Goal: Task Accomplishment & Management: Complete application form

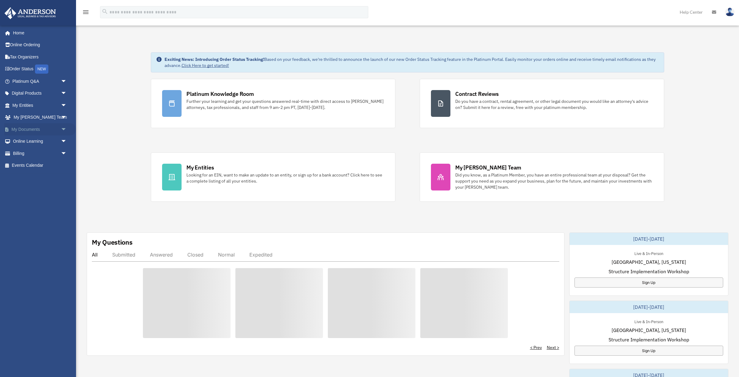
click at [64, 128] on span "arrow_drop_down" at bounding box center [67, 129] width 12 height 12
click at [24, 142] on link "Box" at bounding box center [42, 141] width 67 height 12
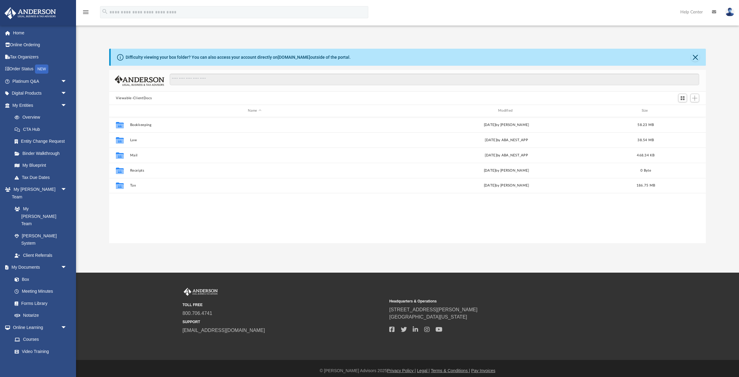
scroll to position [138, 597]
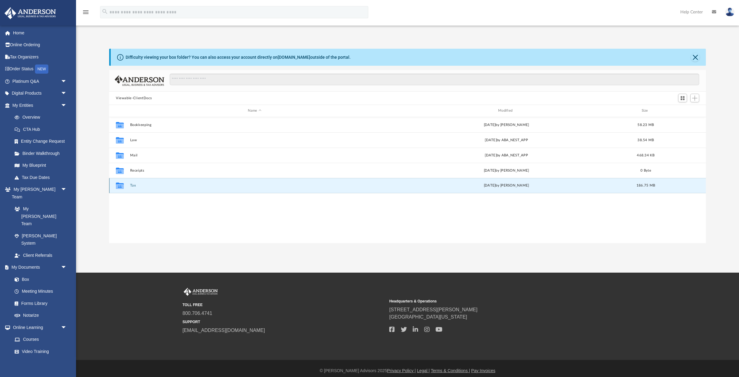
click at [133, 183] on button "Tax" at bounding box center [254, 185] width 249 height 4
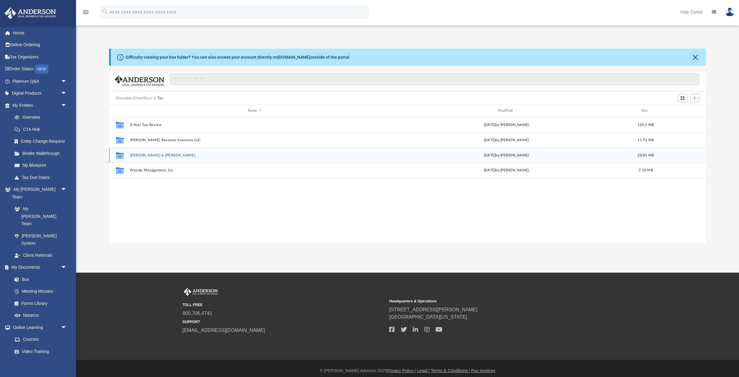
click at [165, 152] on div "Collaborated Folder Polanco, Alexis & Linder Sat Aug 2 2025 by Alexis Polanco 3…" at bounding box center [407, 154] width 597 height 15
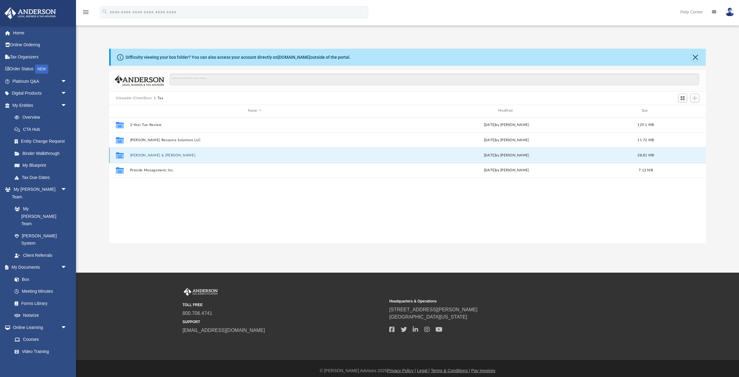
click at [164, 154] on button "Polanco, Alexis & Linder" at bounding box center [254, 155] width 249 height 4
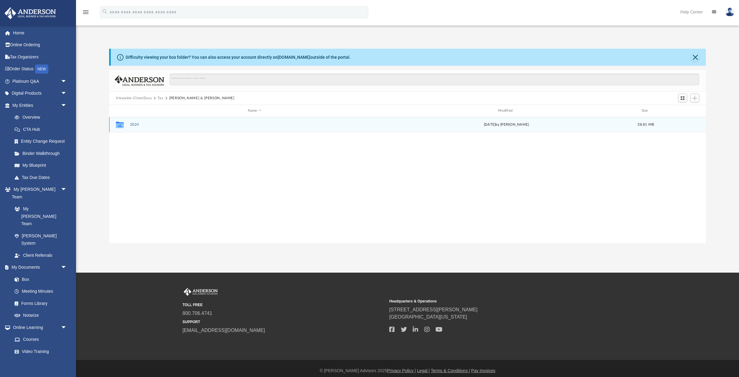
click at [133, 122] on div "Collaborated Folder 2024 Sat Aug 2 2025 by Alexis Polanco 38.81 MB" at bounding box center [407, 124] width 597 height 15
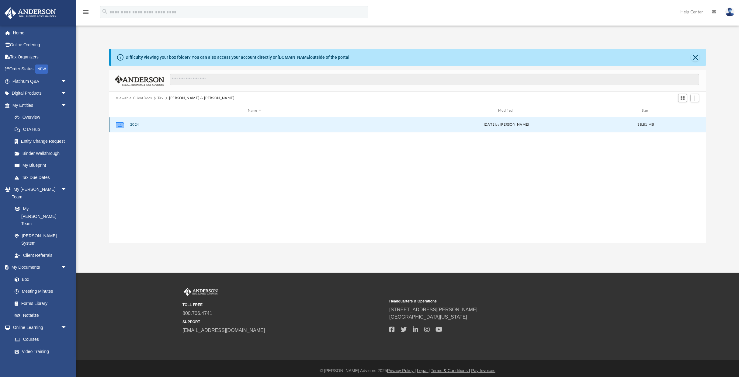
click at [133, 123] on button "2024" at bounding box center [254, 125] width 249 height 4
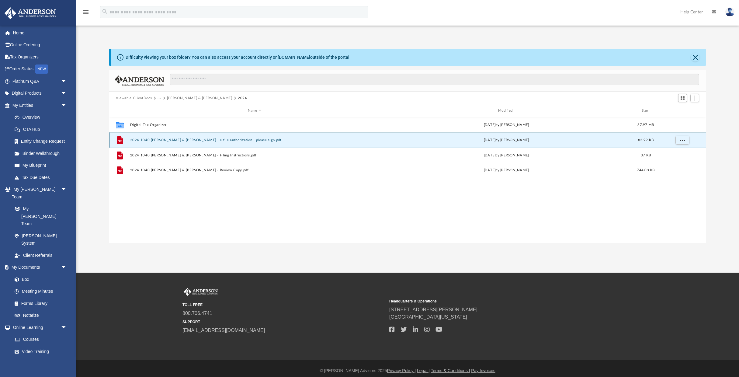
click at [203, 140] on button "2024 1040 Polanco, Alexis & Linder - e-file authorization - please sign.pdf" at bounding box center [254, 140] width 249 height 4
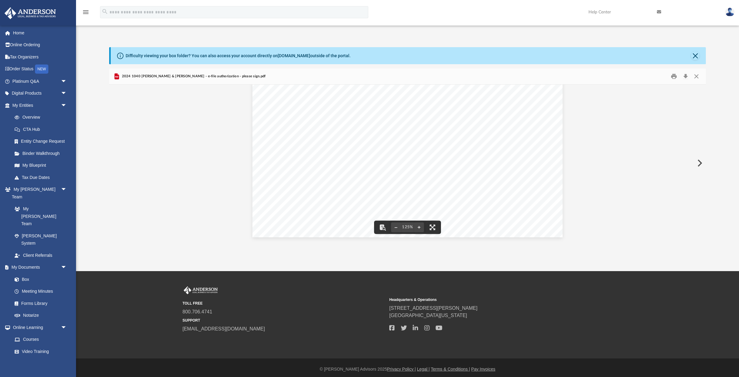
scroll to position [5, 0]
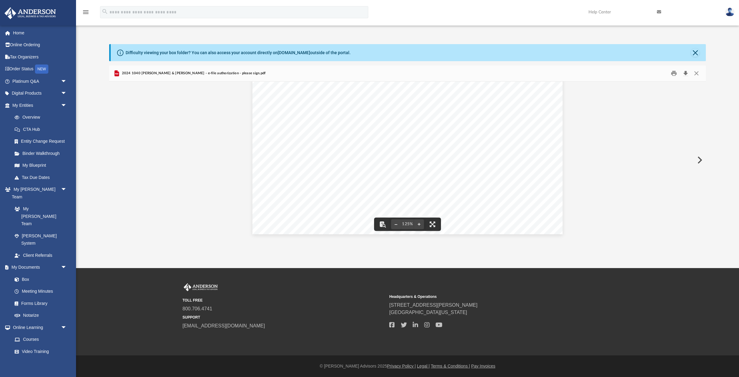
click at [685, 74] on button "Download" at bounding box center [685, 73] width 11 height 9
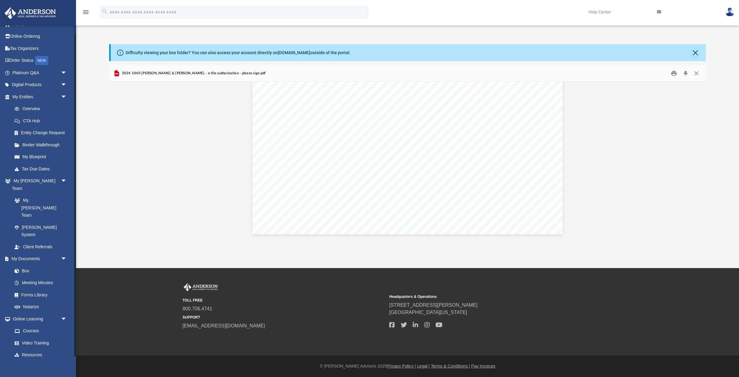
click at [40, 361] on link "Billing arrow_drop_down" at bounding box center [40, 367] width 72 height 12
click at [62, 361] on span "arrow_drop_down" at bounding box center [67, 367] width 12 height 12
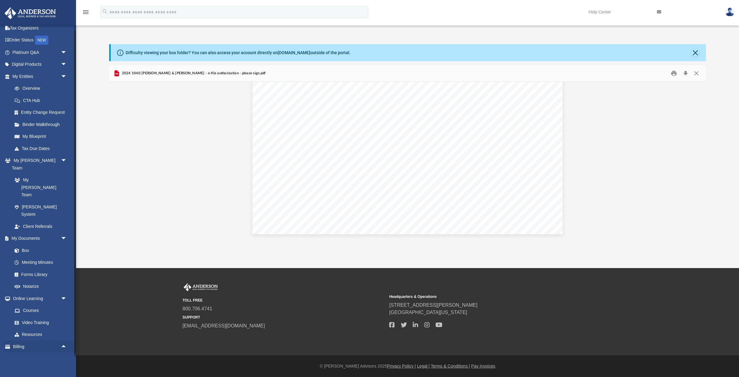
scroll to position [45, 0]
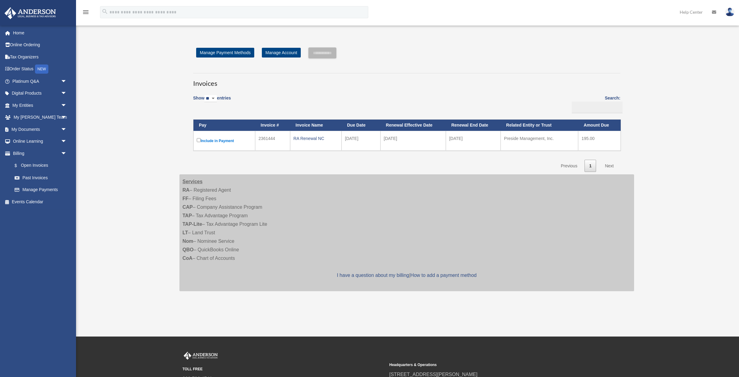
click at [201, 139] on label "Include in Payment" at bounding box center [224, 141] width 55 height 8
drag, startPoint x: 330, startPoint y: 53, endPoint x: 335, endPoint y: 58, distance: 7.1
click at [330, 53] on input "**********" at bounding box center [322, 52] width 28 height 11
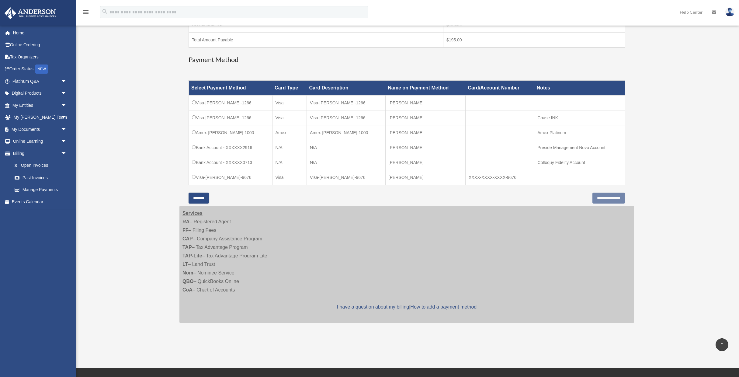
scroll to position [134, 0]
click at [605, 199] on input "**********" at bounding box center [608, 197] width 33 height 11
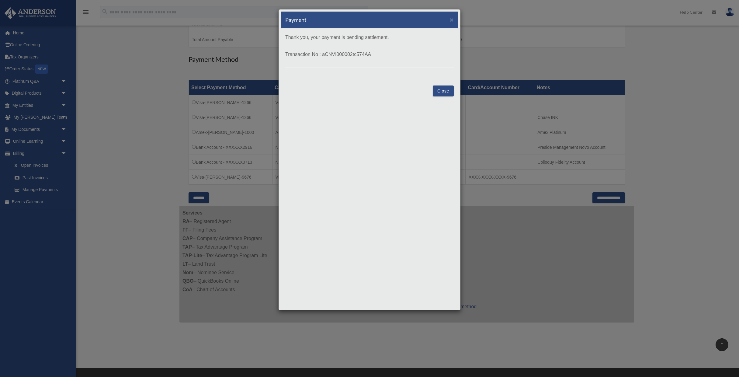
click at [441, 91] on button "Close" at bounding box center [443, 90] width 21 height 11
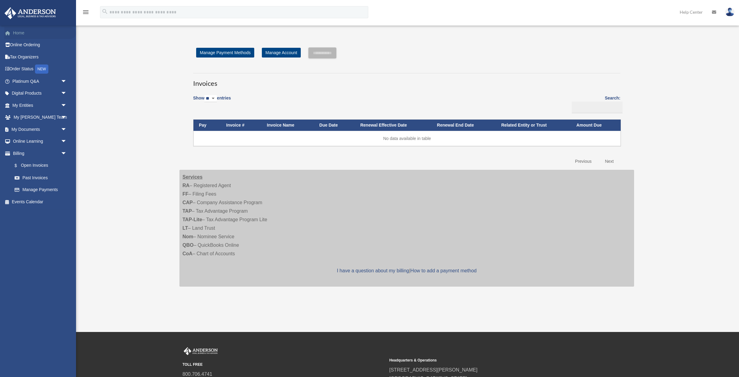
click at [23, 35] on link "Home" at bounding box center [40, 33] width 72 height 12
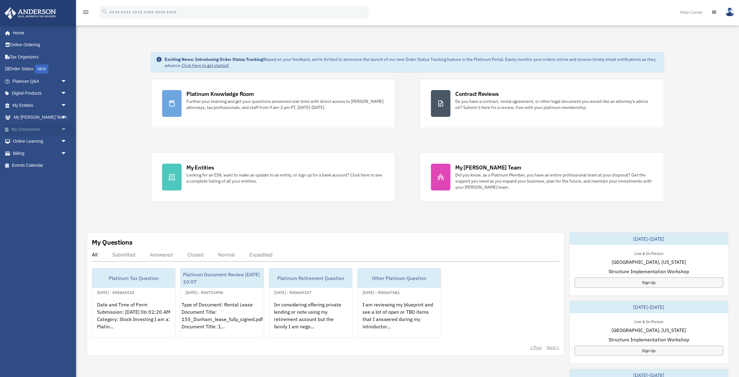
scroll to position [4, 0]
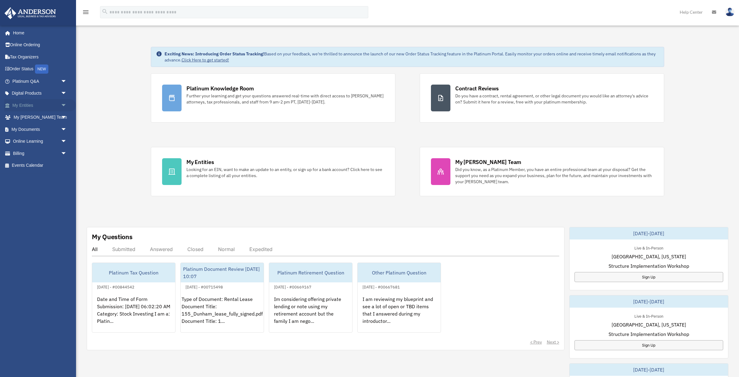
click at [64, 106] on span "arrow_drop_down" at bounding box center [67, 105] width 12 height 12
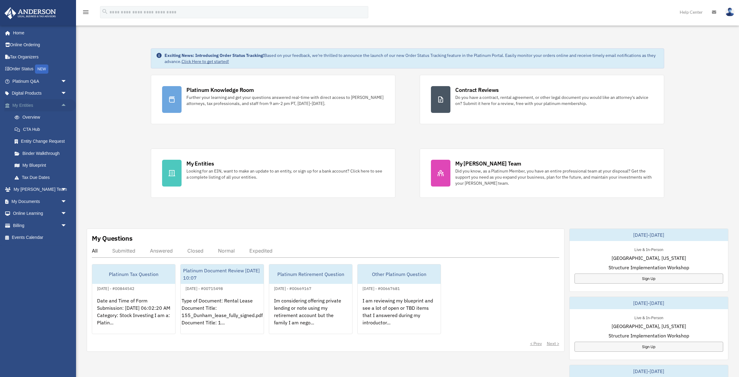
click at [64, 106] on span "arrow_drop_up" at bounding box center [67, 105] width 12 height 12
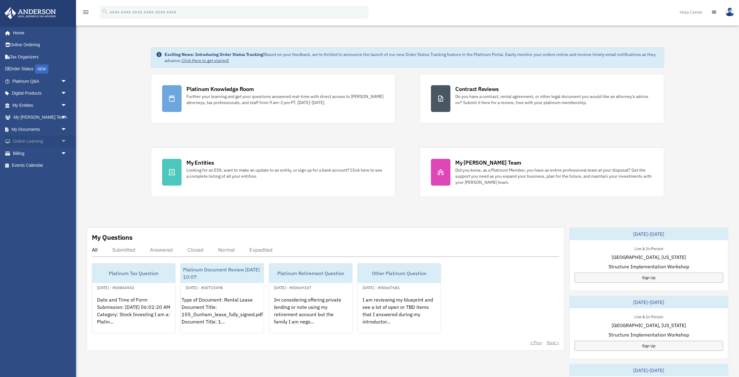
scroll to position [6, 0]
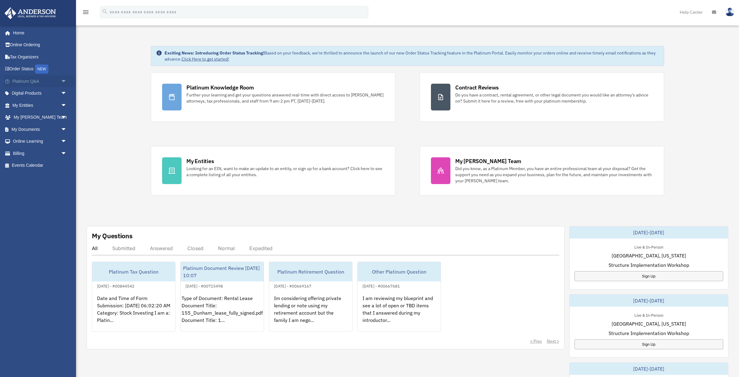
click at [62, 81] on span "arrow_drop_down" at bounding box center [67, 81] width 12 height 12
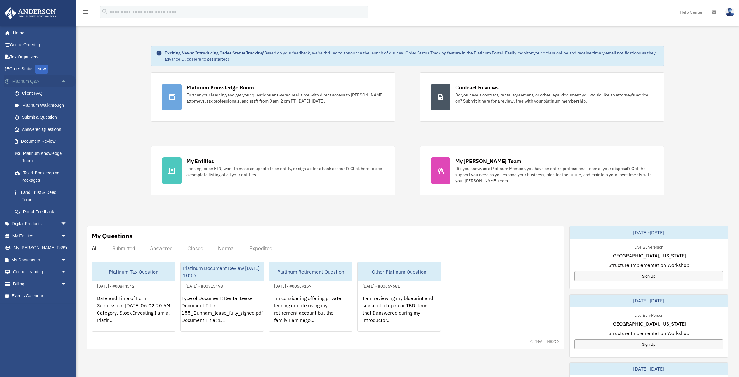
click at [62, 81] on span "arrow_drop_up" at bounding box center [67, 81] width 12 height 12
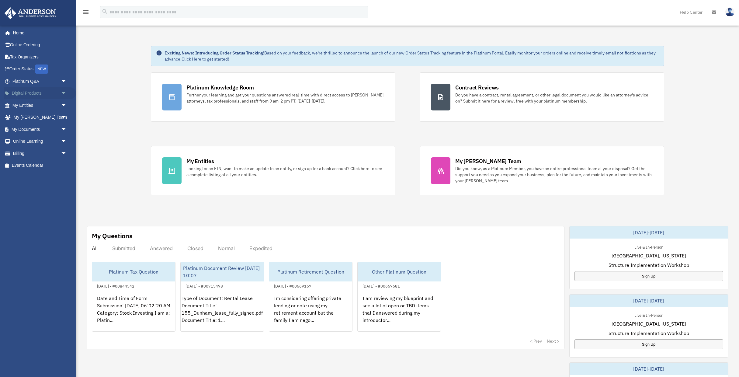
click at [64, 94] on span "arrow_drop_down" at bounding box center [67, 93] width 12 height 12
click at [64, 94] on span "arrow_drop_up" at bounding box center [67, 93] width 12 height 12
click at [65, 106] on span "arrow_drop_down" at bounding box center [67, 105] width 12 height 12
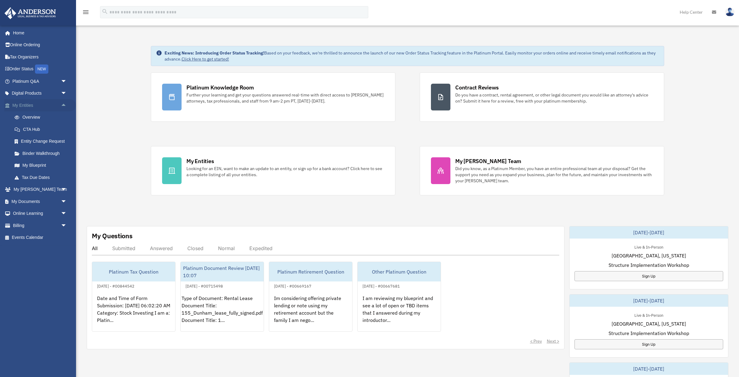
click at [65, 106] on span "arrow_drop_up" at bounding box center [67, 105] width 12 height 12
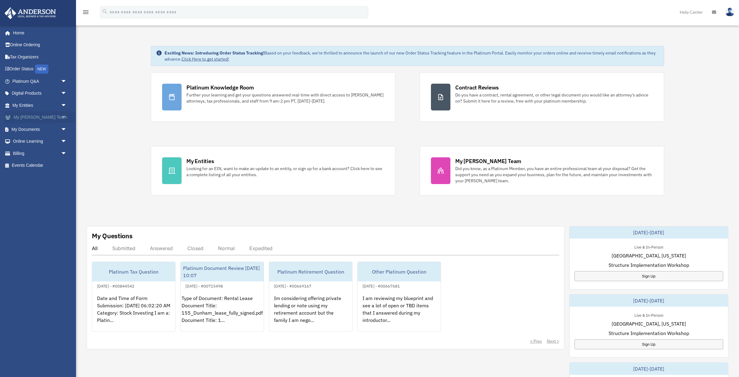
click at [65, 119] on span "arrow_drop_down" at bounding box center [67, 117] width 12 height 12
click at [65, 119] on span "arrow_drop_up" at bounding box center [67, 117] width 12 height 12
click at [64, 129] on span "arrow_drop_down" at bounding box center [67, 129] width 12 height 12
click at [46, 153] on link "Meeting Minutes" at bounding box center [42, 153] width 67 height 12
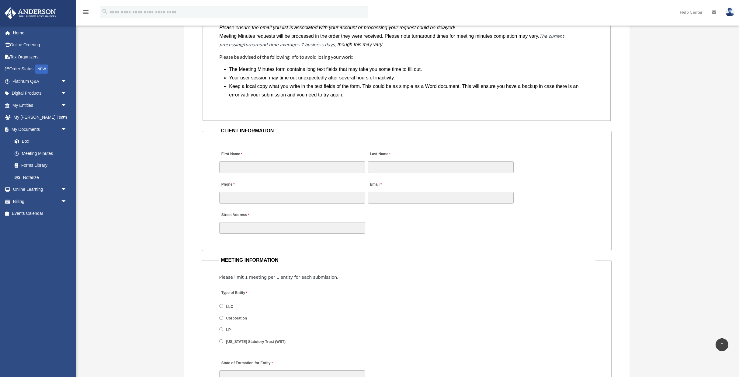
scroll to position [517, 0]
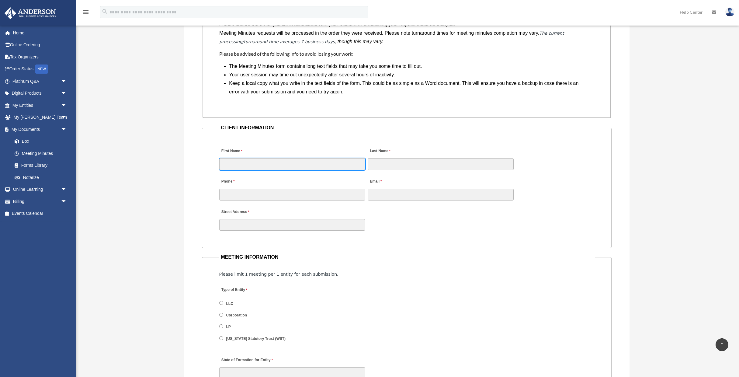
click at [244, 162] on input "First Name" at bounding box center [292, 164] width 146 height 12
type input "****"
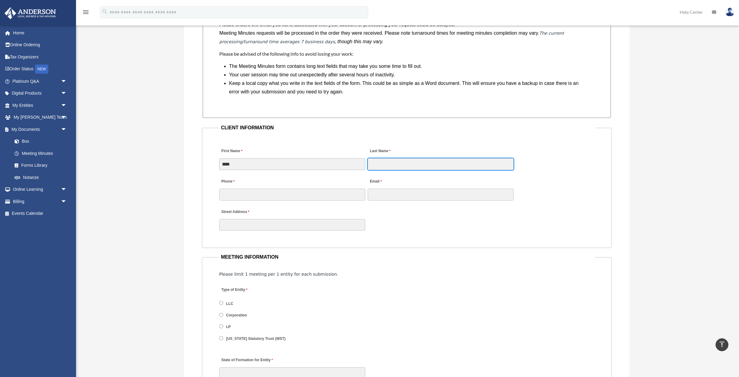
click at [390, 167] on input "Last Name" at bounding box center [441, 164] width 146 height 12
type input "*******"
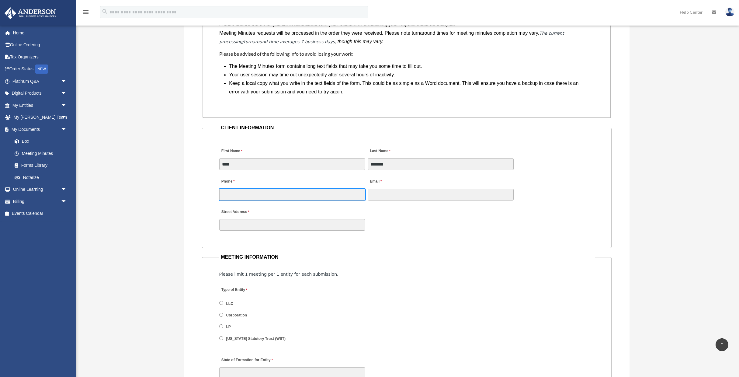
click at [319, 198] on input "Phone" at bounding box center [292, 195] width 146 height 12
type input "**********"
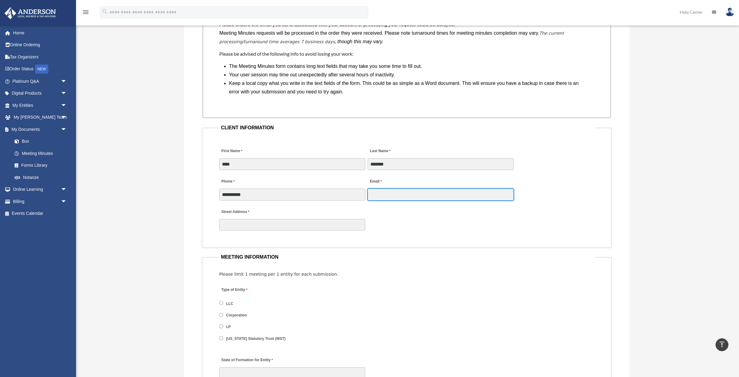
click at [388, 196] on input "Email" at bounding box center [441, 195] width 146 height 12
type input "**********"
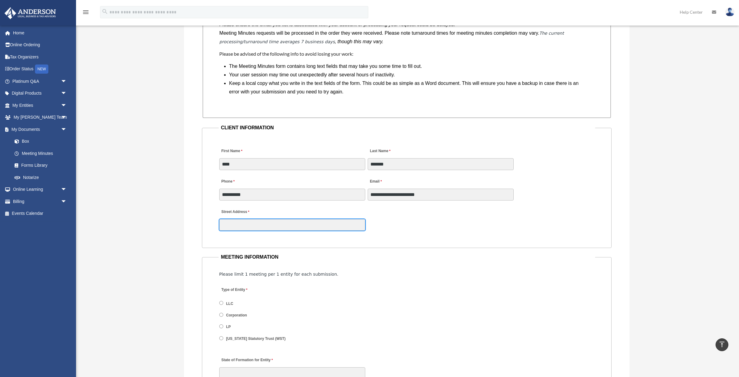
click at [312, 225] on input "Street Address" at bounding box center [292, 225] width 146 height 12
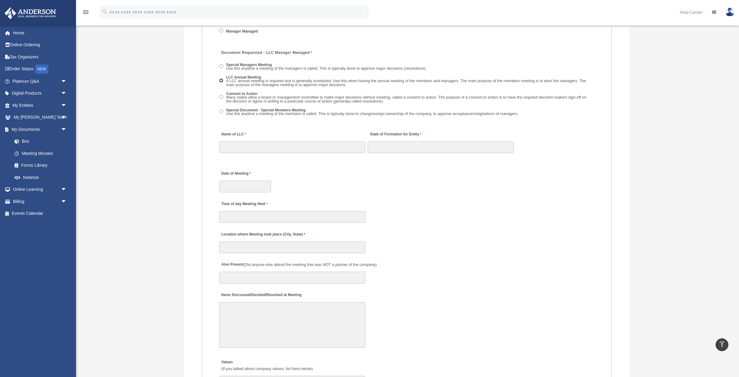
scroll to position [914, 0]
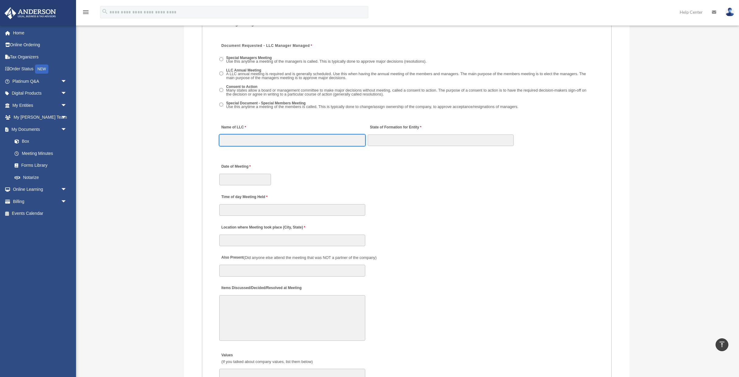
click at [231, 144] on input "Name of LLC" at bounding box center [292, 140] width 146 height 12
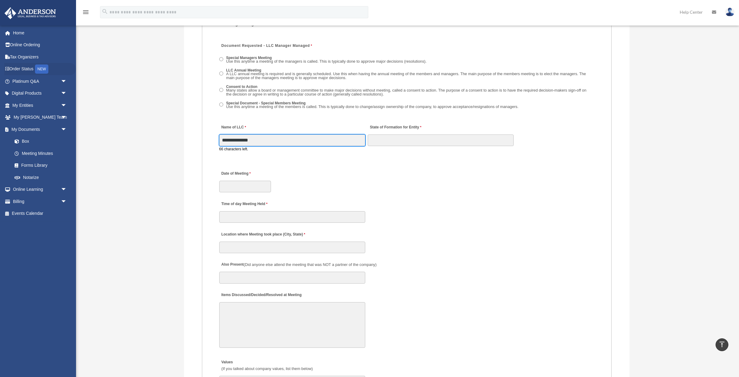
type input "**********"
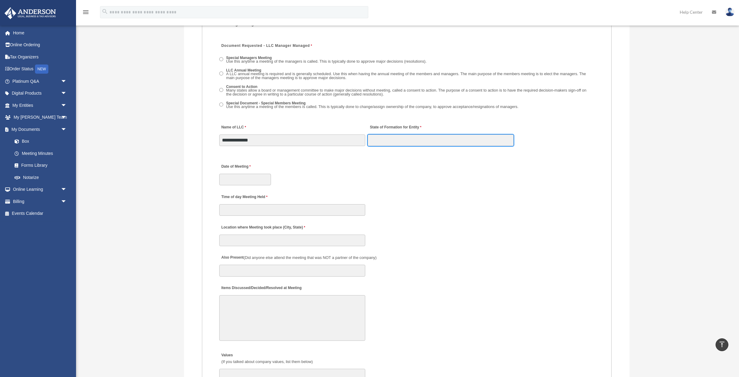
click at [410, 144] on input "State of Formation for Entity" at bounding box center [441, 140] width 146 height 12
click at [409, 143] on input "State of Formation for Entity" at bounding box center [441, 140] width 146 height 12
type input "**********"
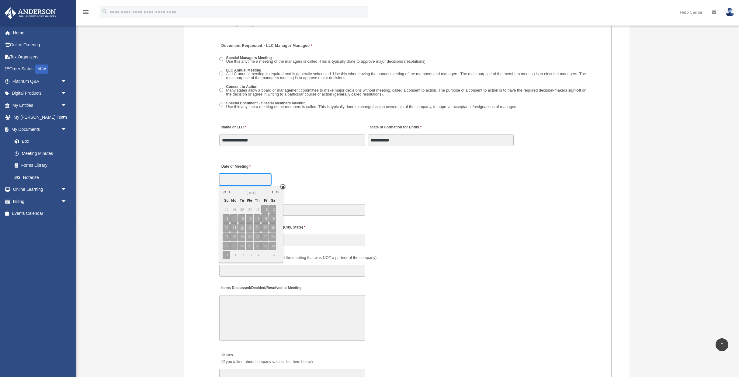
click at [243, 181] on input "Date of Meeting" at bounding box center [245, 180] width 52 height 12
click at [230, 191] on link at bounding box center [229, 192] width 5 height 6
type input "**********"
click at [259, 227] on span "17" at bounding box center [257, 227] width 7 height 9
click at [299, 204] on div "Time of day Meeting Held" at bounding box center [407, 202] width 376 height 27
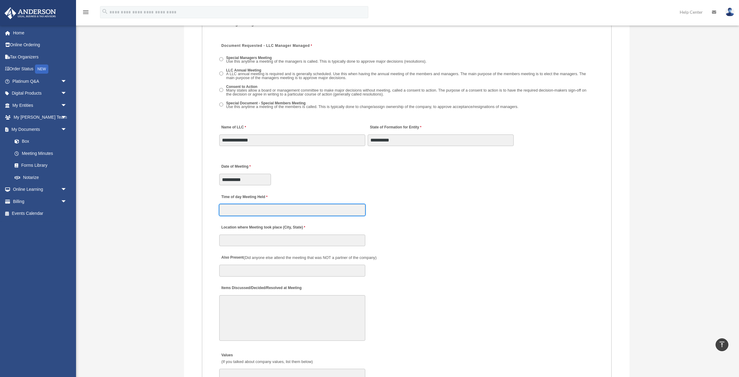
click at [254, 215] on input "Time of day Meeting Held" at bounding box center [292, 210] width 146 height 12
type input "*******"
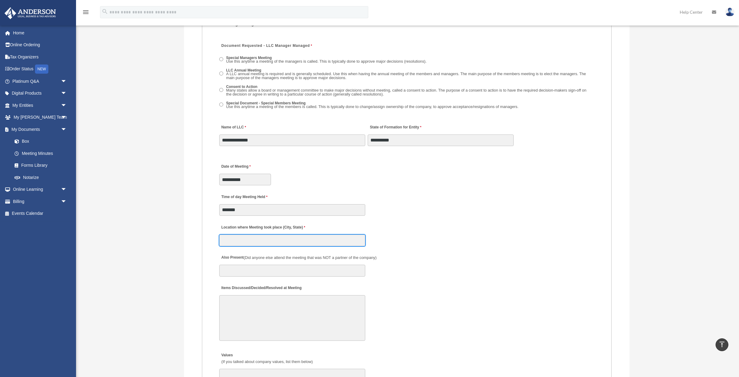
click at [246, 242] on input "Location where Meeting took place (City, State)" at bounding box center [292, 240] width 146 height 12
type input "**********"
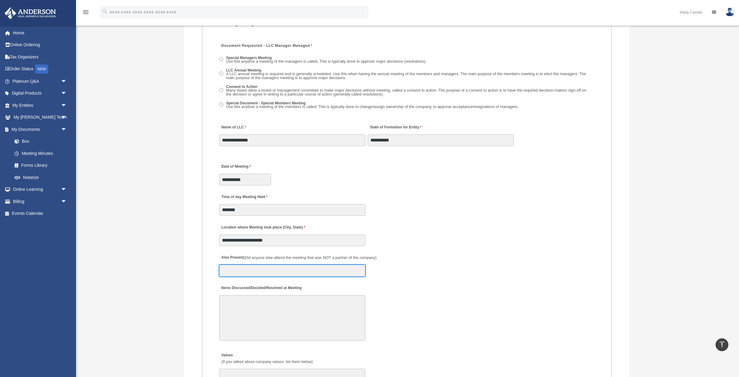
click at [258, 273] on input "Also Present (Did anyone else attend the meeting that was NOT a partner of the …" at bounding box center [292, 271] width 146 height 12
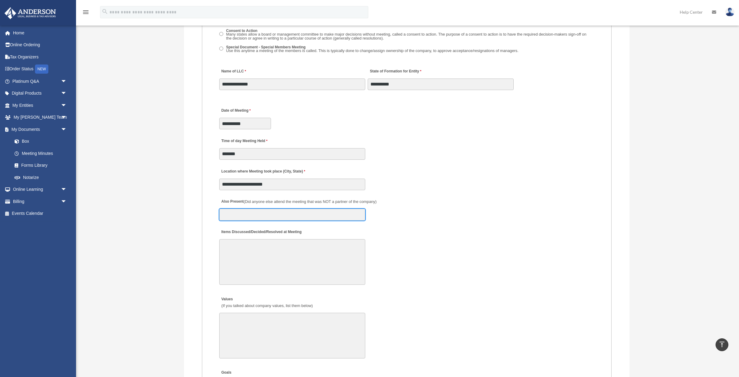
scroll to position [974, 0]
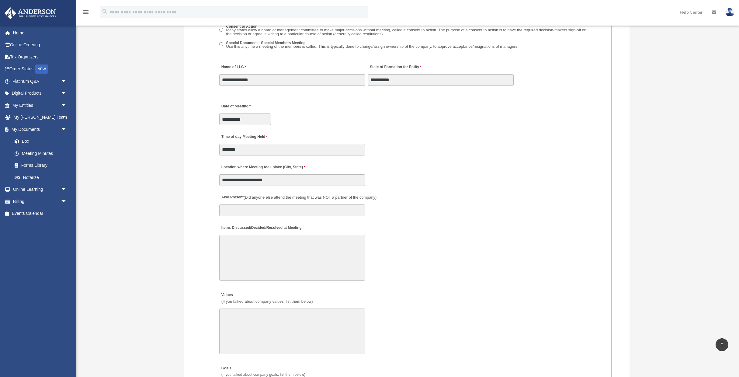
click at [238, 251] on textarea "Items Discussed/Decided/Resolved at Meeting" at bounding box center [292, 258] width 146 height 46
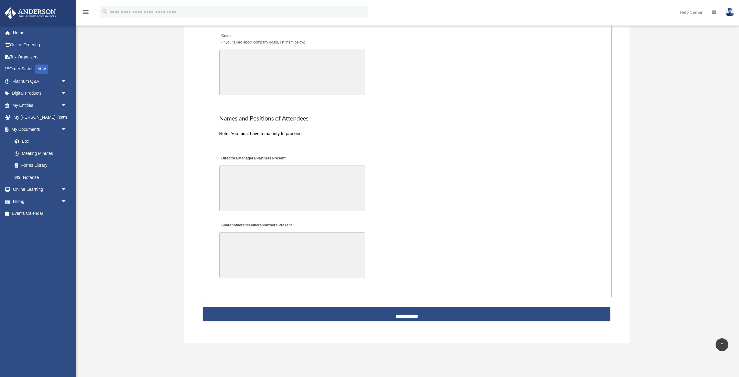
scroll to position [1313, 0]
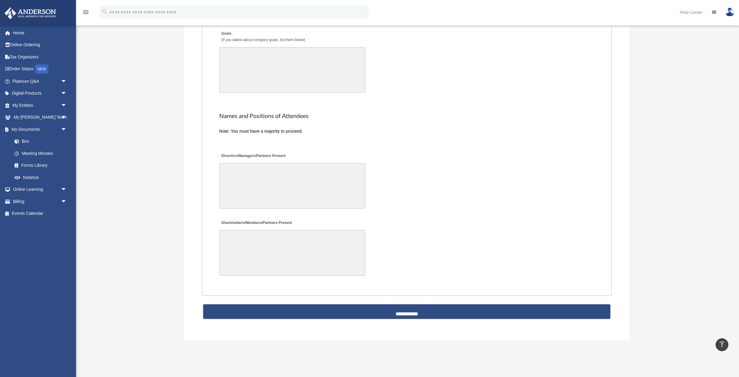
type textarea "**********"
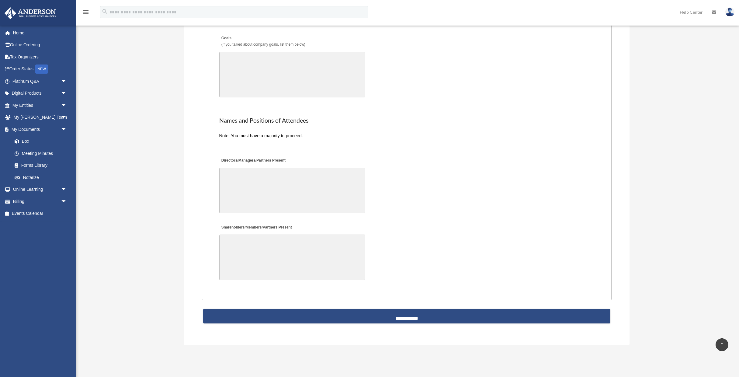
click at [231, 175] on textarea "Directors/Managers/Partners Present" at bounding box center [292, 191] width 146 height 46
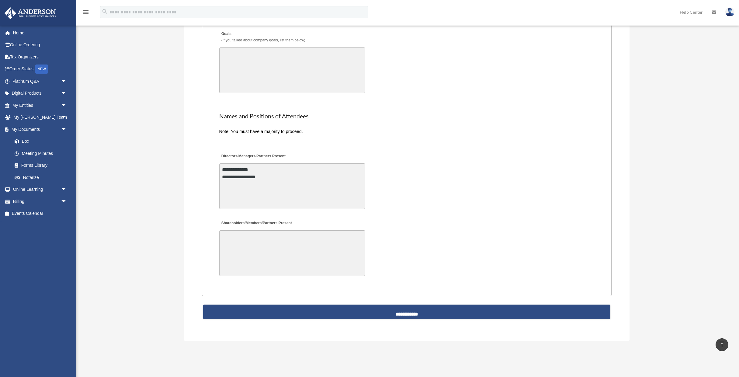
type textarea "**********"
click at [240, 245] on textarea "Shareholders/Members/Partners Present" at bounding box center [292, 253] width 146 height 46
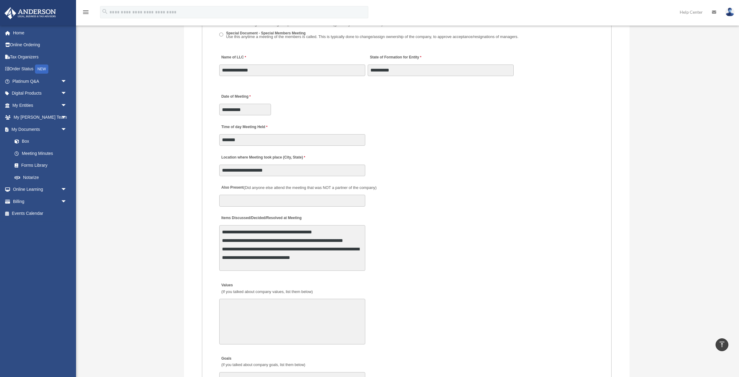
scroll to position [985, 0]
type textarea "**********"
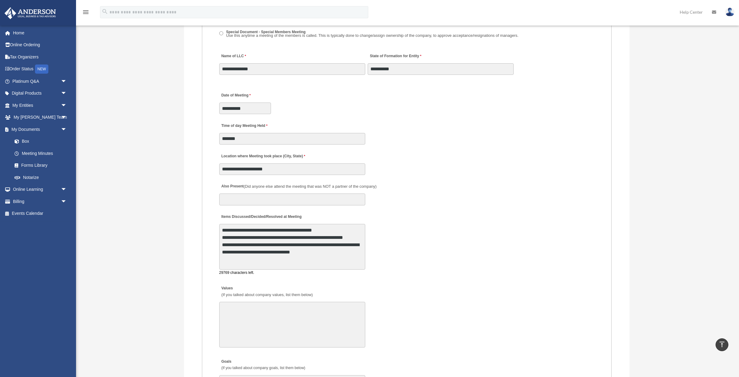
drag, startPoint x: 265, startPoint y: 240, endPoint x: 245, endPoint y: 240, distance: 20.4
click at [245, 240] on textarea "**********" at bounding box center [292, 247] width 146 height 46
drag, startPoint x: 330, startPoint y: 262, endPoint x: 258, endPoint y: 261, distance: 71.8
click at [258, 261] on textarea "**********" at bounding box center [292, 248] width 146 height 46
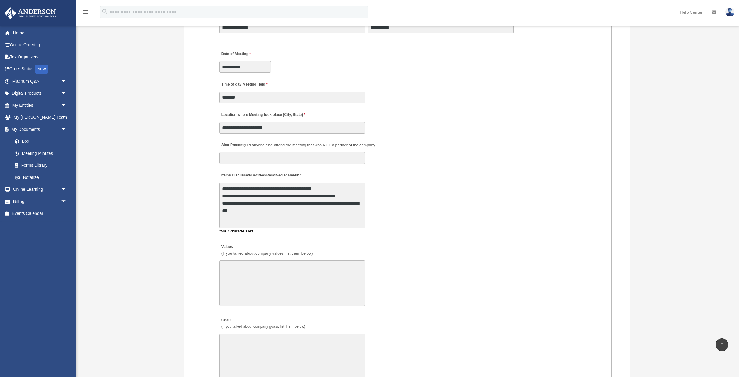
scroll to position [1027, 0]
type textarea "**********"
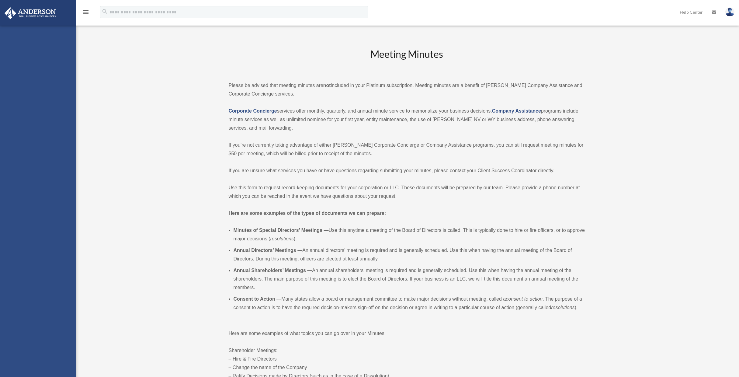
scroll to position [914, 0]
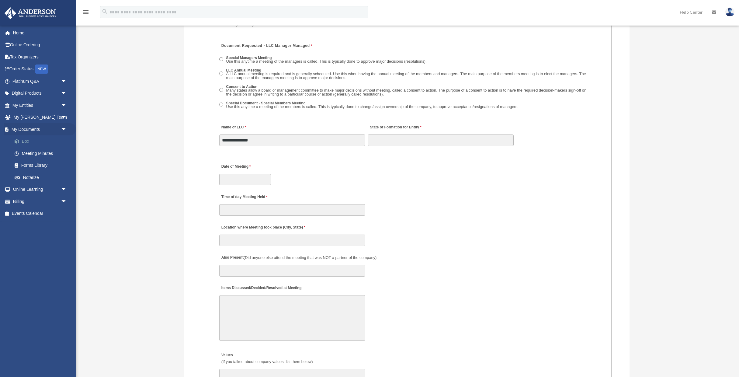
click at [27, 142] on link "Box" at bounding box center [42, 141] width 67 height 12
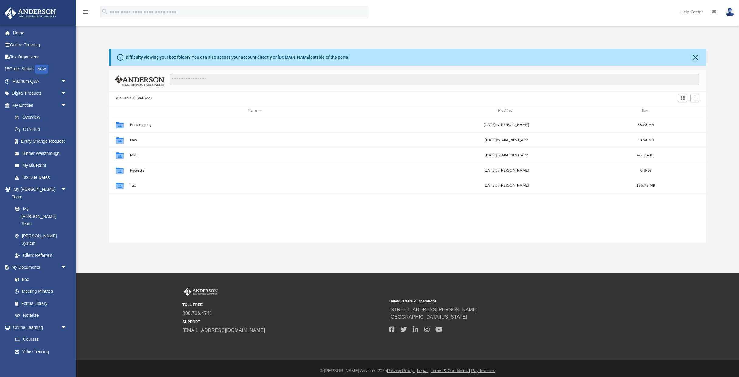
scroll to position [138, 597]
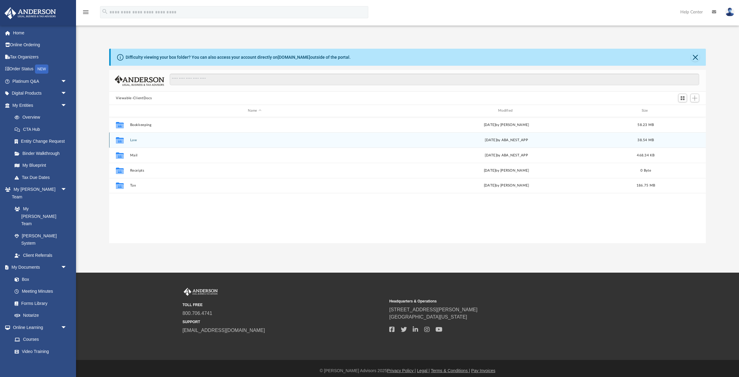
click at [135, 137] on div "Collaborated Folder Law [DATE] by ABA_NEST_APP 38.54 MB" at bounding box center [407, 139] width 597 height 15
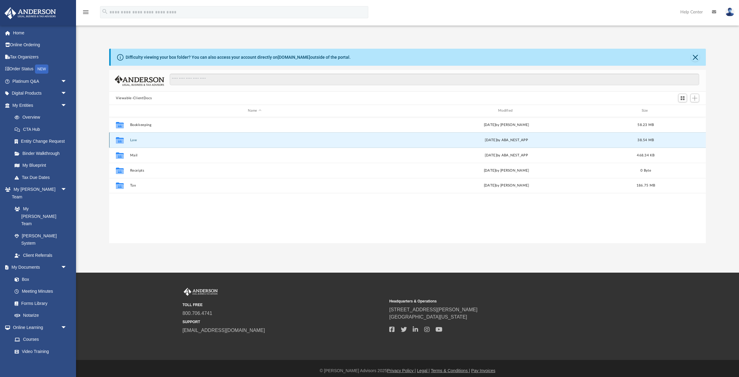
click at [134, 139] on button "Law" at bounding box center [254, 140] width 249 height 4
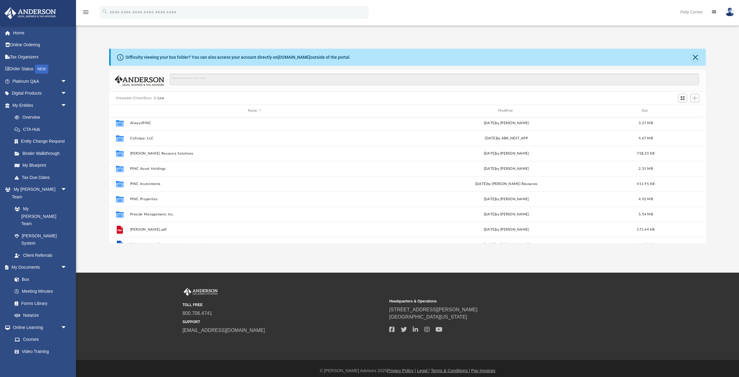
scroll to position [0, 0]
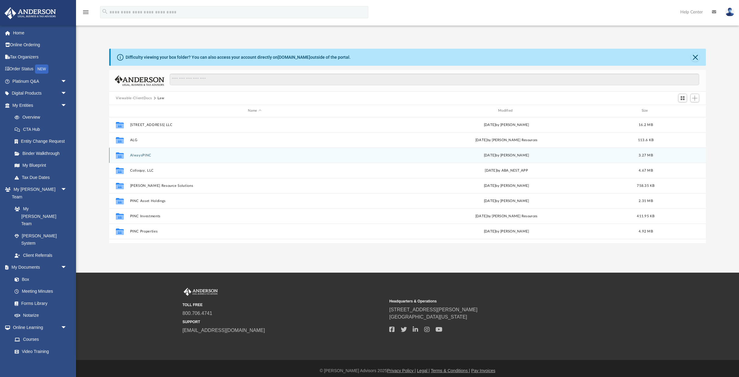
click at [143, 153] on button "AlwaysPINC" at bounding box center [254, 155] width 249 height 4
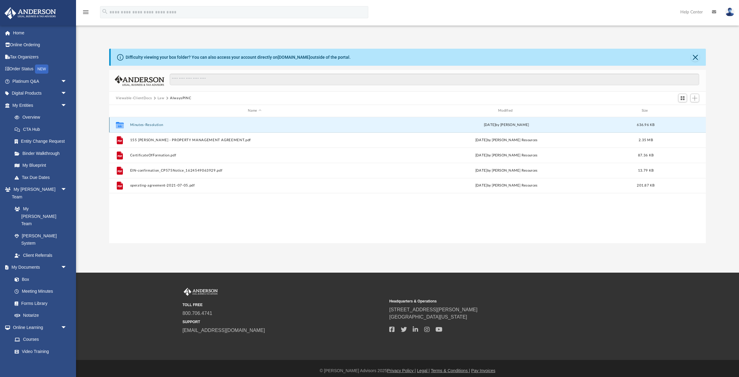
click at [151, 124] on button "Minutes-Resolution" at bounding box center [254, 125] width 249 height 4
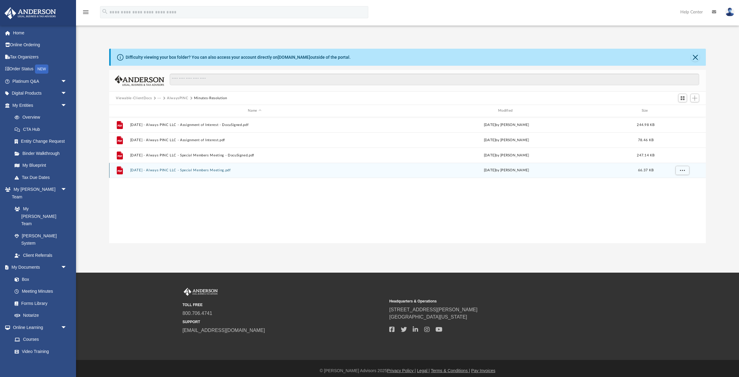
click at [215, 170] on button "[DATE] - Always PINC LLC - Special Members Meeting.pdf" at bounding box center [254, 170] width 249 height 4
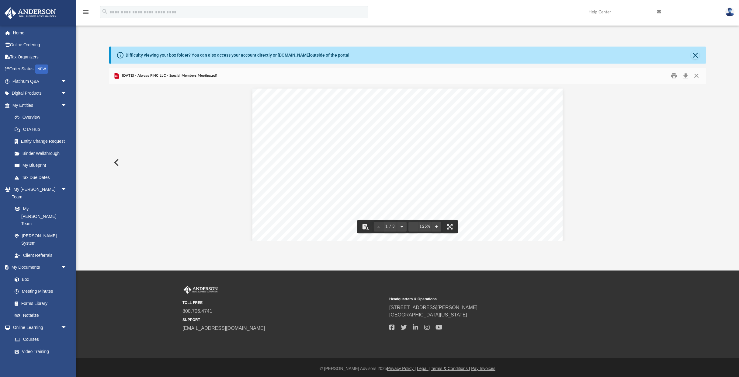
scroll to position [2, 0]
click at [697, 77] on button "Close" at bounding box center [696, 75] width 11 height 9
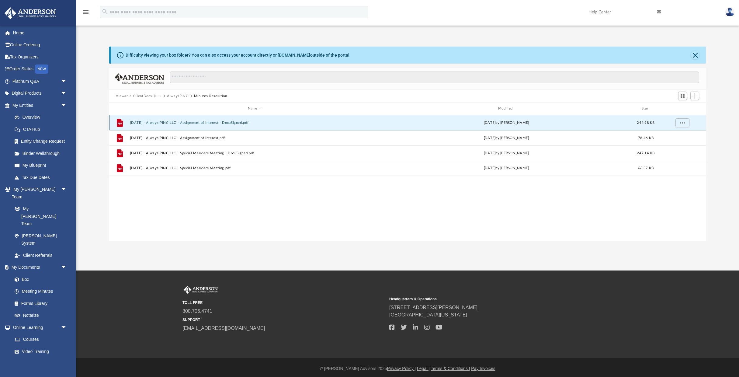
click at [242, 121] on button "[DATE] - Always PINC LLC - Assignment of Interest - DocuSigned.pdf" at bounding box center [254, 123] width 249 height 4
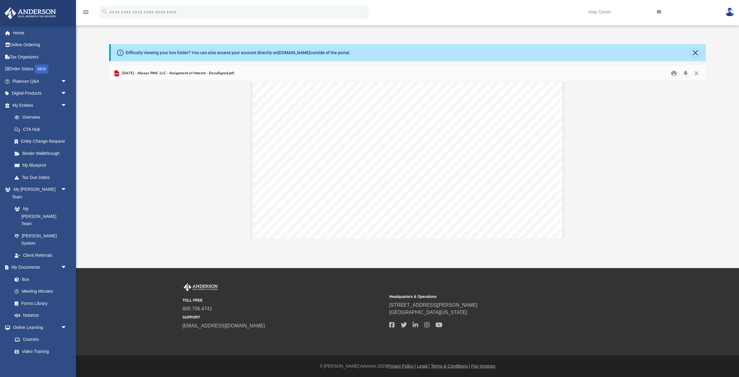
scroll to position [664, 0]
click at [696, 74] on button "Close" at bounding box center [696, 73] width 11 height 9
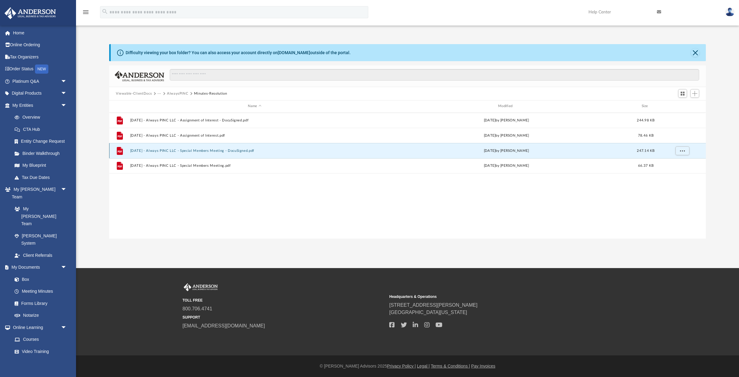
click at [227, 151] on button "[DATE] - Always PINC LLC - Special Members Meeting - DocuSigned.pdf" at bounding box center [254, 151] width 249 height 4
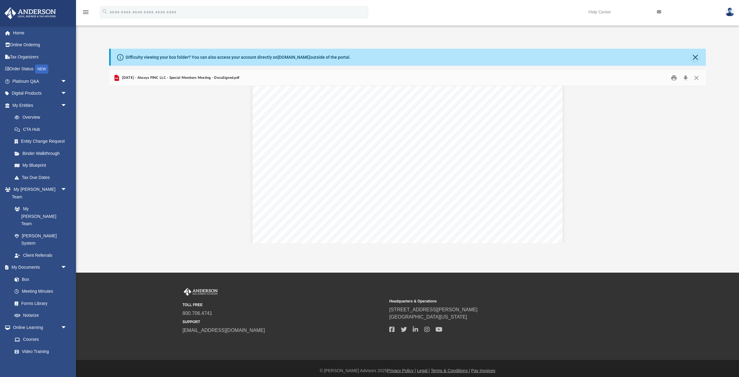
scroll to position [0, 0]
click at [698, 80] on button "Close" at bounding box center [696, 77] width 11 height 9
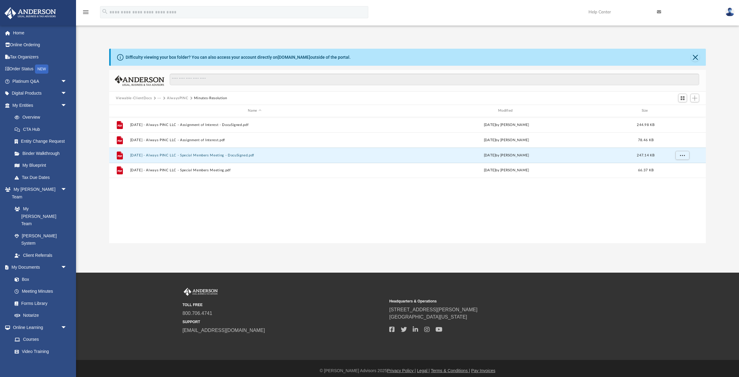
click at [180, 96] on button "AlwaysPINC" at bounding box center [178, 97] width 22 height 5
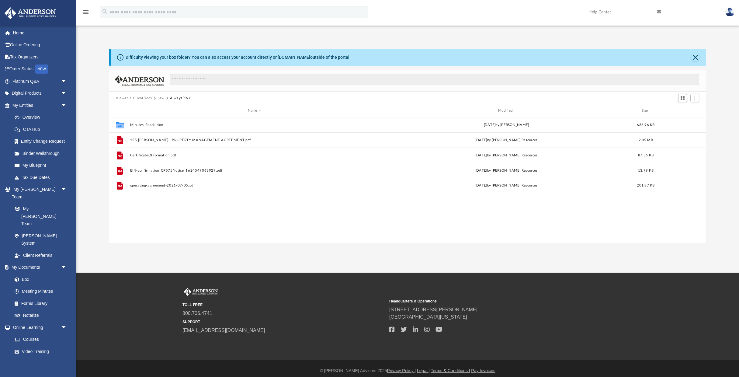
click at [162, 97] on button "Law" at bounding box center [160, 97] width 7 height 5
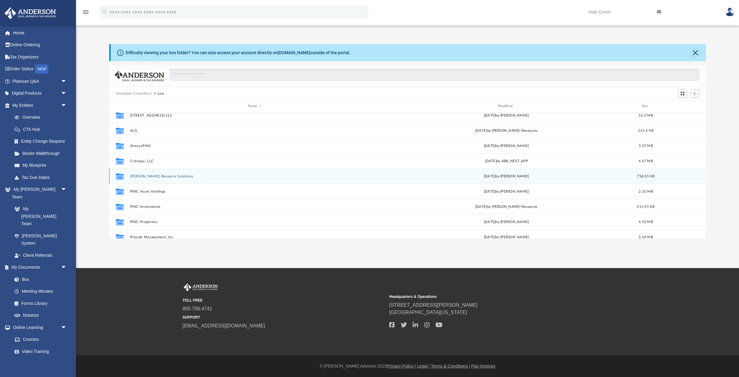
scroll to position [1, 0]
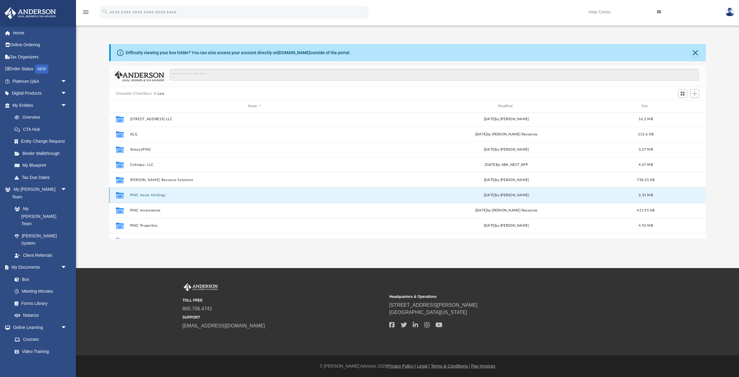
click at [144, 193] on button "PINC Asset Holdings" at bounding box center [254, 195] width 249 height 4
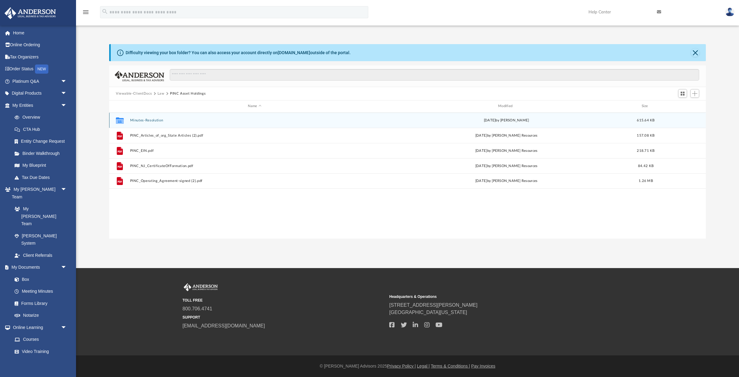
scroll to position [0, 0]
click at [143, 121] on button "Minutes-Resolution" at bounding box center [254, 120] width 249 height 4
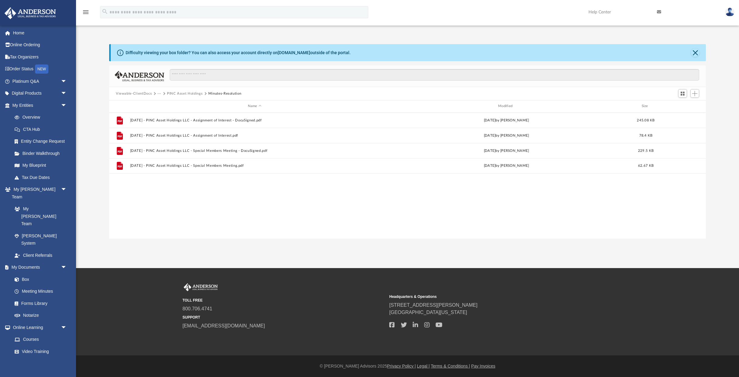
click at [182, 94] on button "PINC Asset Holdings" at bounding box center [185, 93] width 36 height 5
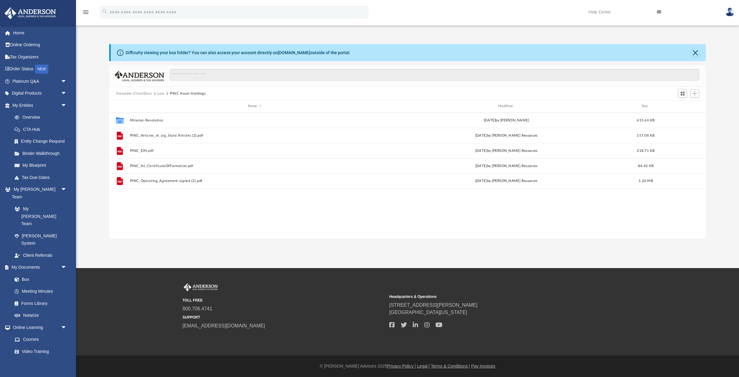
click at [159, 94] on button "Law" at bounding box center [160, 93] width 7 height 5
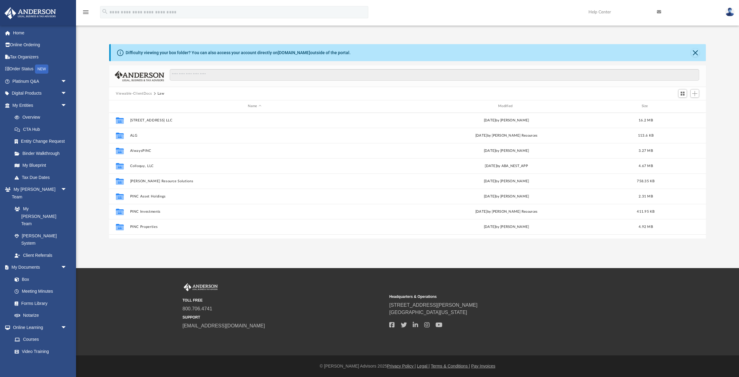
click at [145, 94] on button "Viewable-ClientDocs" at bounding box center [134, 93] width 36 height 5
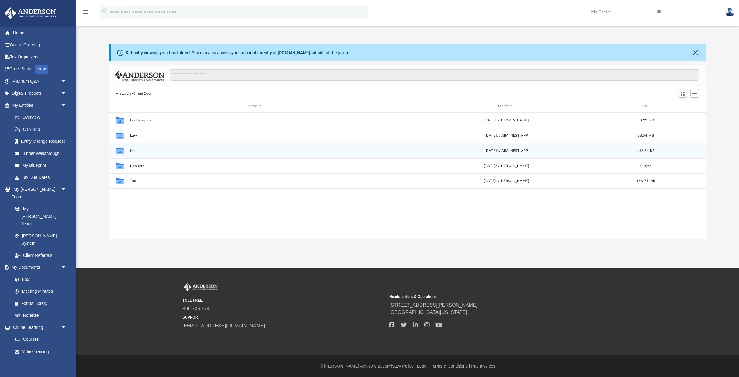
click at [133, 150] on button "Mail" at bounding box center [254, 151] width 249 height 4
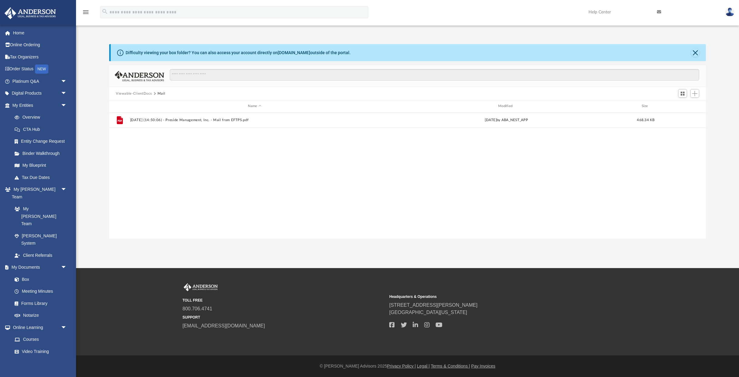
click at [146, 92] on button "Viewable-ClientDocs" at bounding box center [134, 93] width 36 height 5
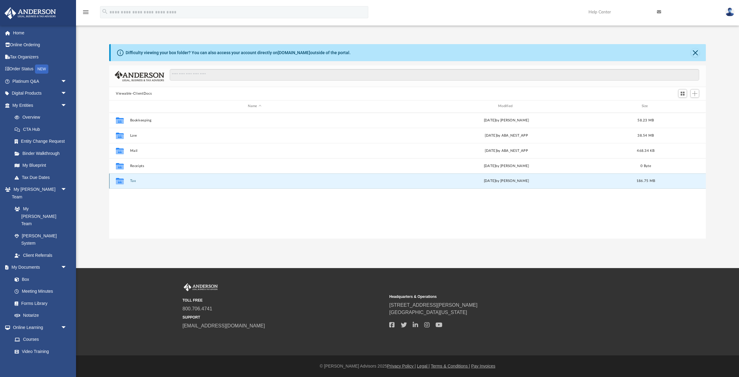
click at [131, 179] on button "Tax" at bounding box center [254, 181] width 249 height 4
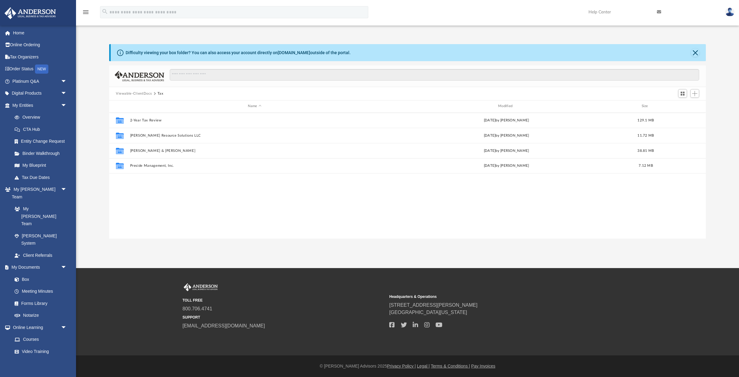
click at [146, 93] on button "Viewable-ClientDocs" at bounding box center [134, 93] width 36 height 5
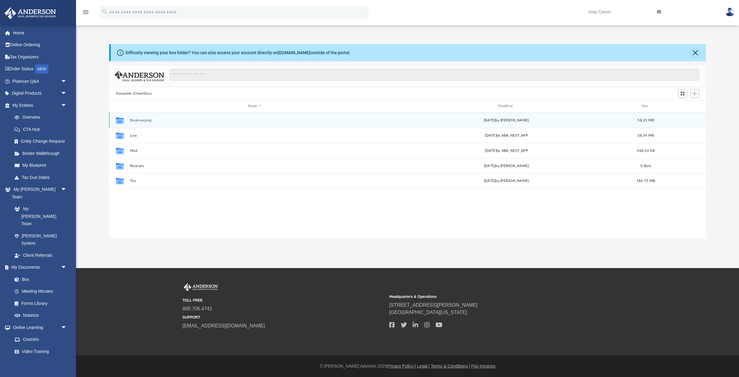
click at [145, 120] on button "Bookkeeping" at bounding box center [254, 120] width 249 height 4
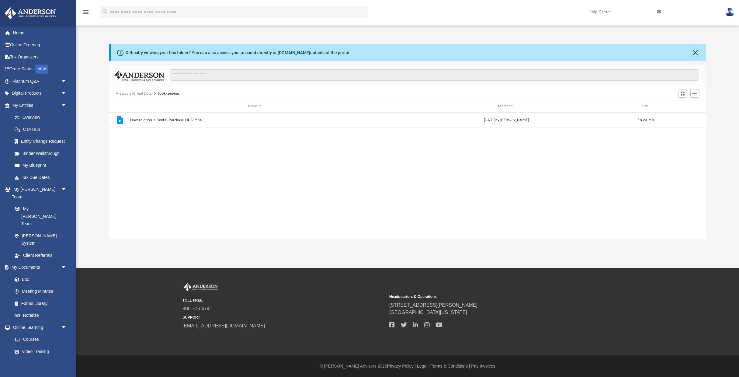
click at [147, 93] on button "Viewable-ClientDocs" at bounding box center [134, 93] width 36 height 5
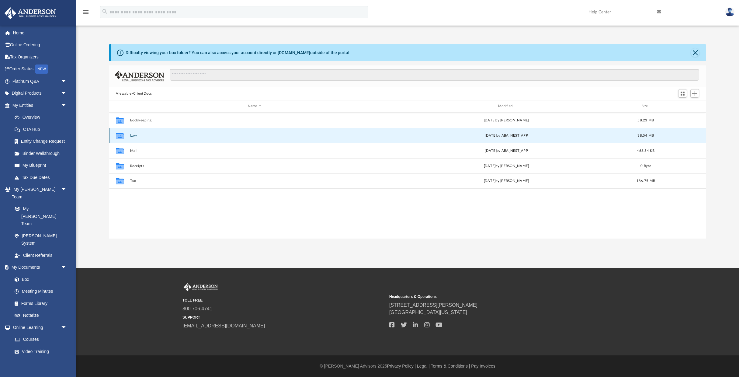
click at [136, 136] on button "Law" at bounding box center [254, 135] width 249 height 4
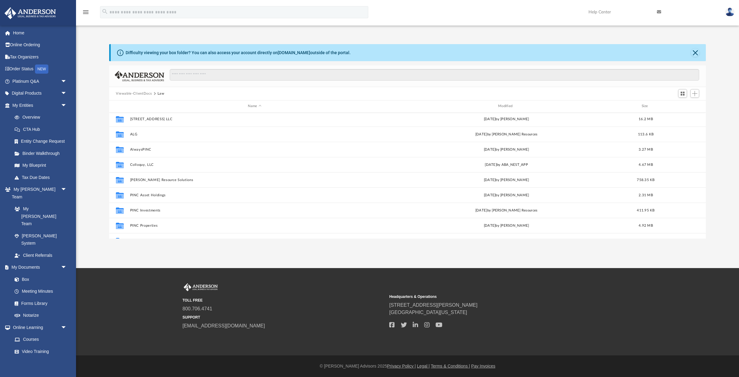
scroll to position [1, 0]
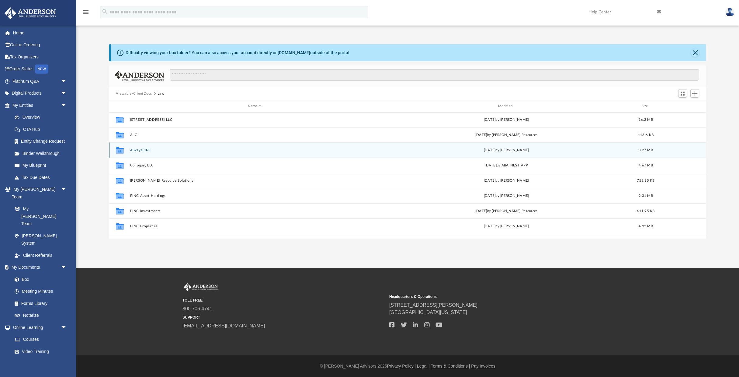
click at [144, 148] on button "AlwaysPINC" at bounding box center [254, 150] width 249 height 4
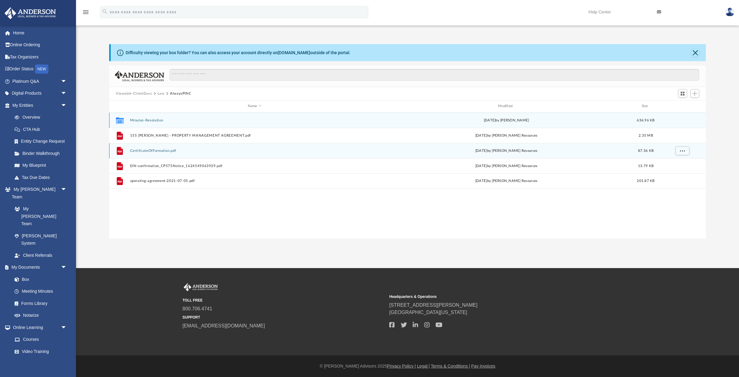
scroll to position [0, 0]
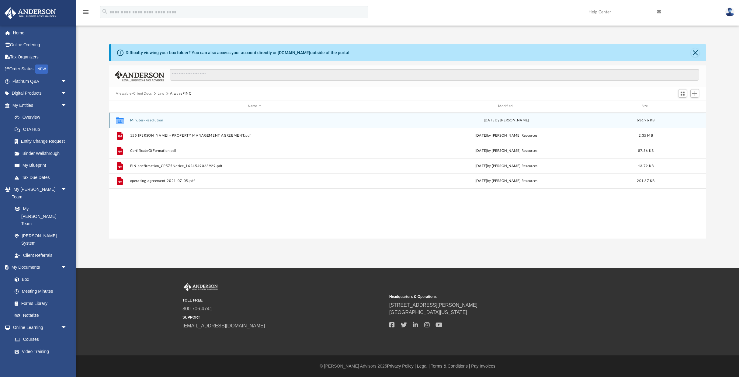
click at [147, 119] on button "Minutes-Resolution" at bounding box center [254, 120] width 249 height 4
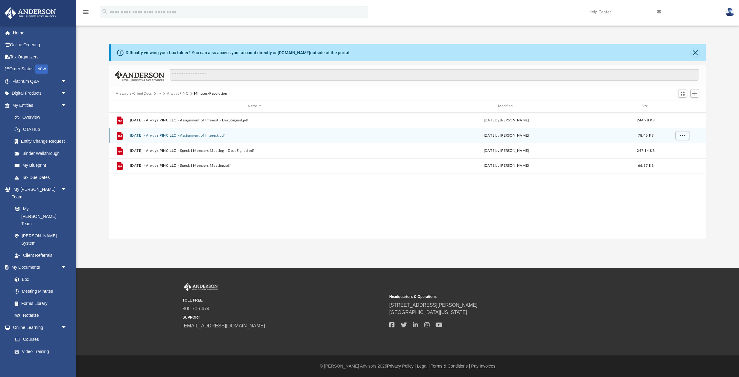
click at [195, 135] on button "[DATE] - Always PINC LLC - Assignment of Interest.pdf" at bounding box center [254, 135] width 249 height 4
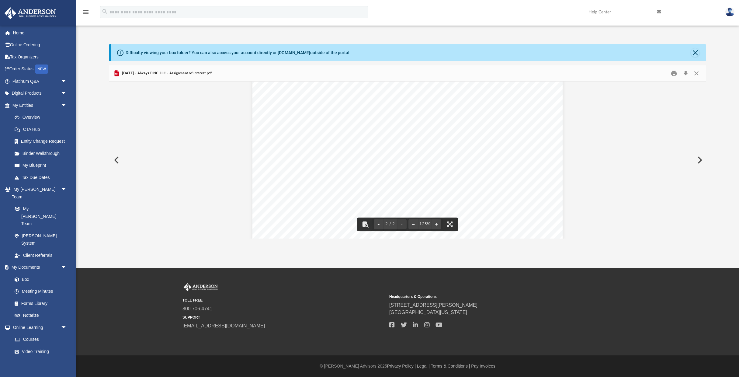
scroll to position [664, 0]
click at [696, 74] on button "Close" at bounding box center [696, 73] width 11 height 9
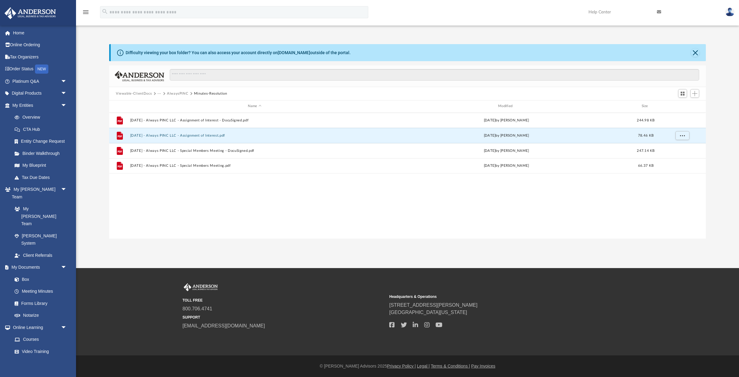
click at [179, 94] on button "AlwaysPINC" at bounding box center [178, 93] width 22 height 5
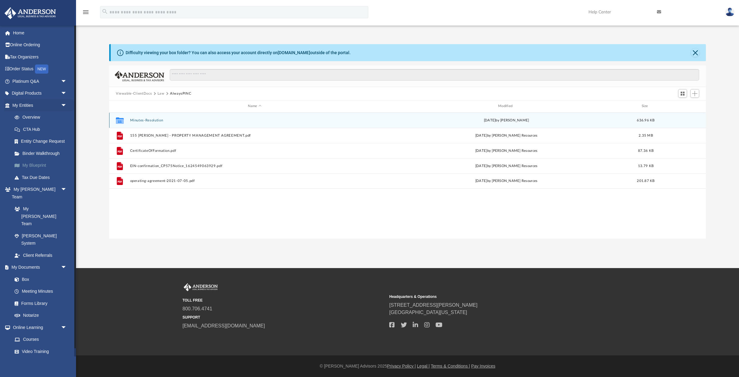
scroll to position [0, 0]
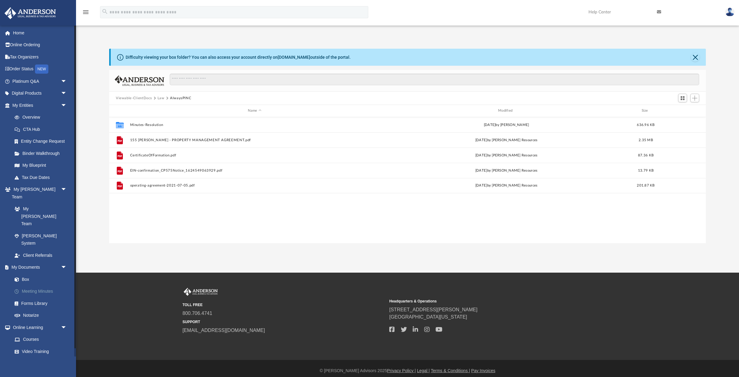
click at [47, 285] on link "Meeting Minutes" at bounding box center [42, 291] width 67 height 12
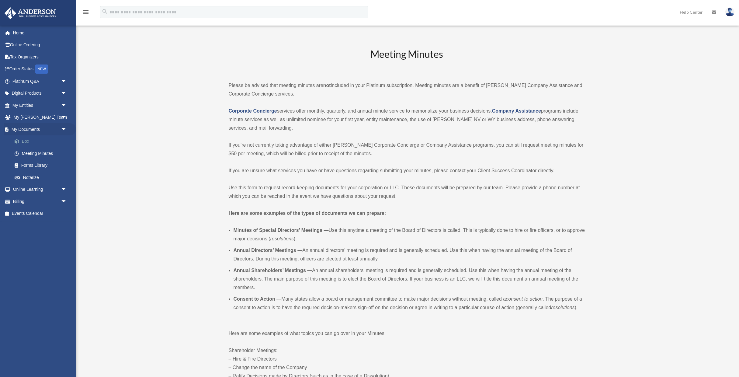
click at [26, 140] on link "Box" at bounding box center [42, 141] width 67 height 12
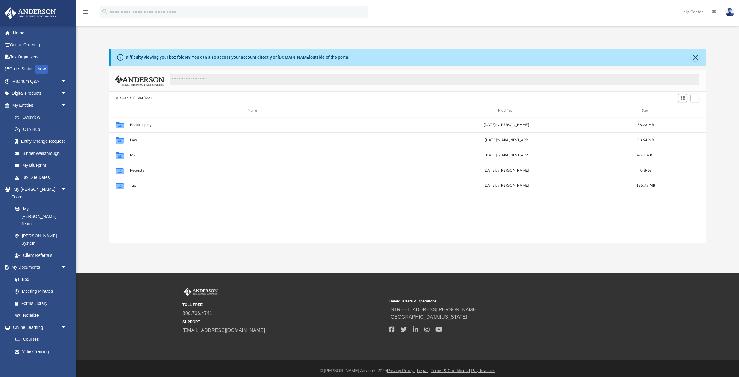
scroll to position [138, 597]
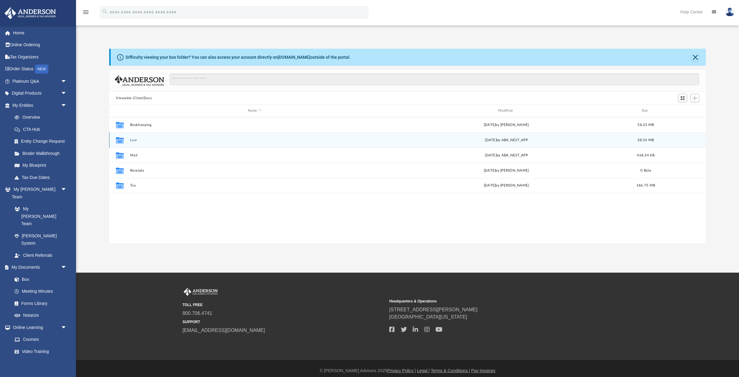
click at [130, 141] on div "Collaborated Folder Law [DATE] by ABA_NEST_APP 38.54 MB" at bounding box center [407, 139] width 597 height 15
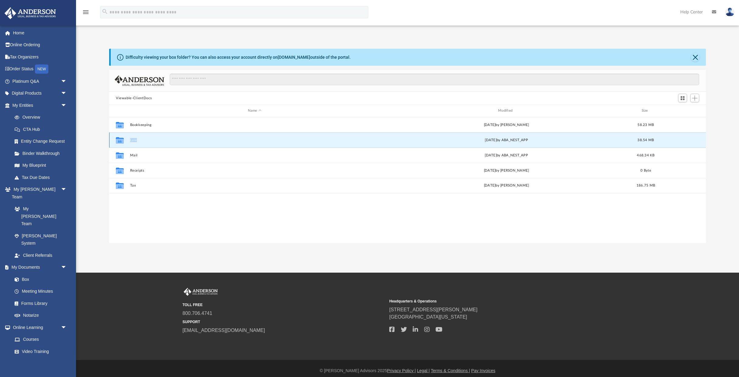
click at [130, 141] on div "Collaborated Folder Law [DATE] by ABA_NEST_APP 38.54 MB" at bounding box center [407, 139] width 597 height 15
click at [123, 142] on icon "grid" at bounding box center [120, 140] width 8 height 5
click at [135, 140] on button "Law" at bounding box center [254, 140] width 249 height 4
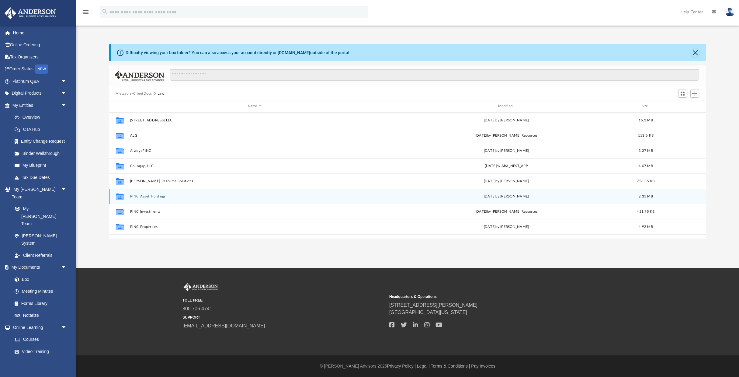
scroll to position [0, 0]
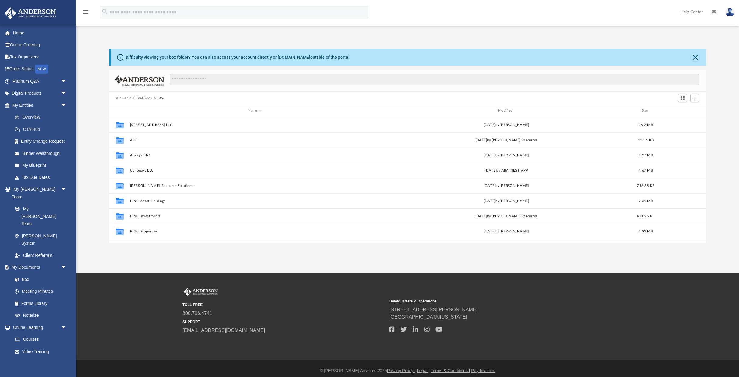
click at [137, 100] on button "Viewable-ClientDocs" at bounding box center [134, 97] width 36 height 5
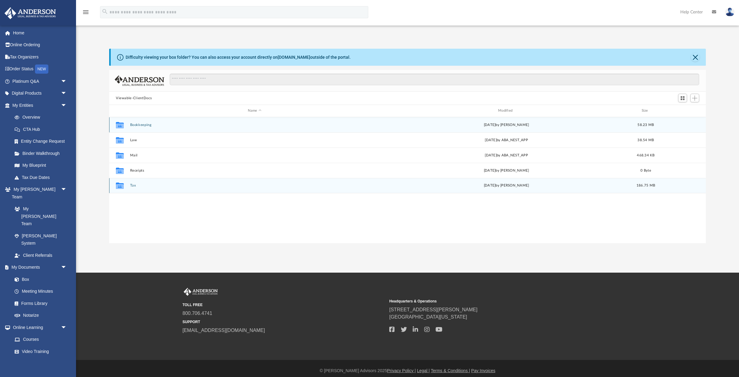
scroll to position [5, 0]
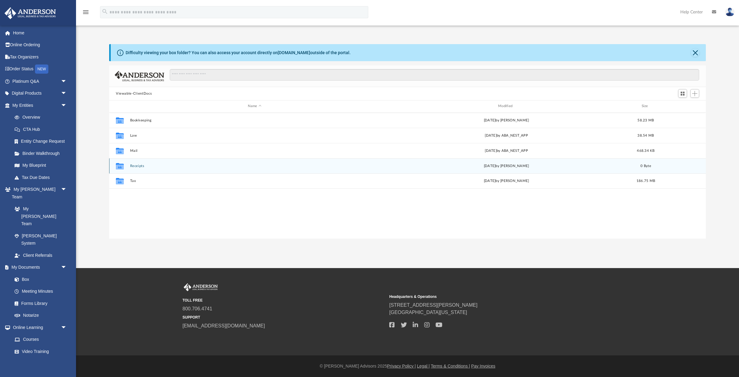
click at [140, 167] on button "Receipts" at bounding box center [254, 166] width 249 height 4
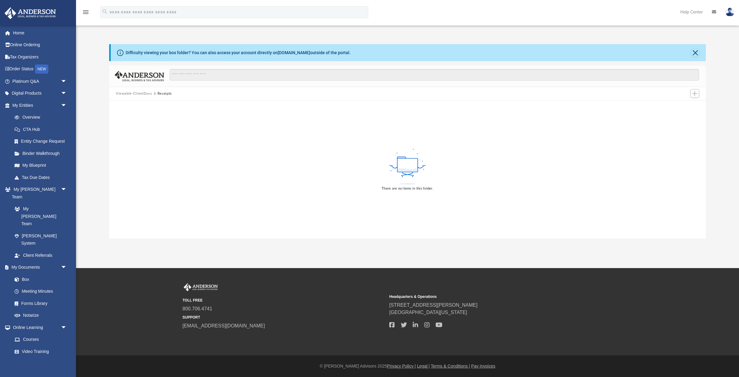
click at [141, 94] on button "Viewable-ClientDocs" at bounding box center [134, 93] width 36 height 5
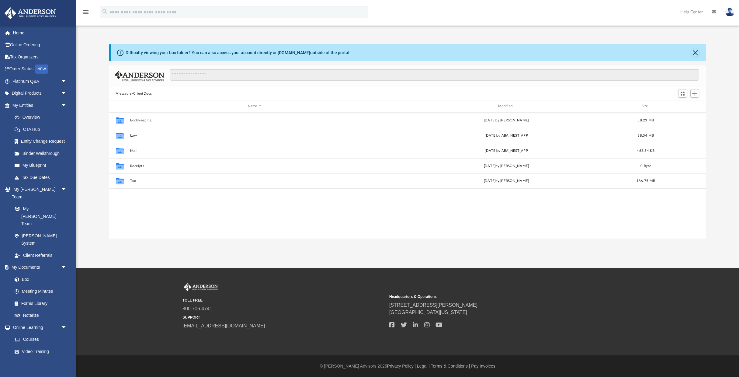
scroll to position [138, 597]
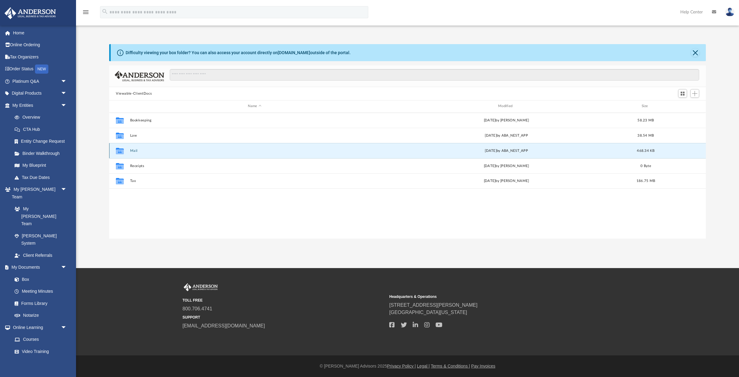
click at [131, 150] on button "Mail" at bounding box center [254, 151] width 249 height 4
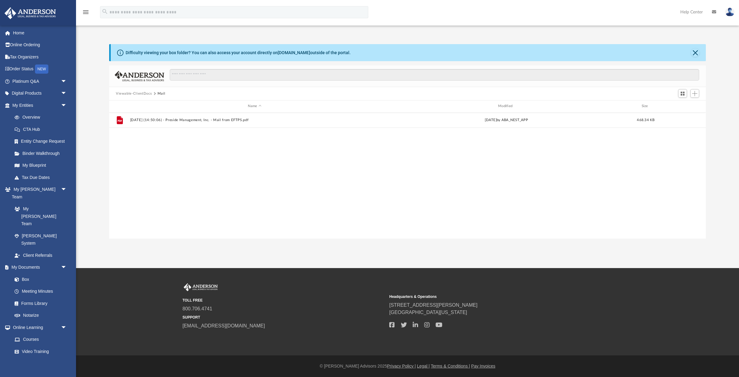
click at [145, 94] on button "Viewable-ClientDocs" at bounding box center [134, 93] width 36 height 5
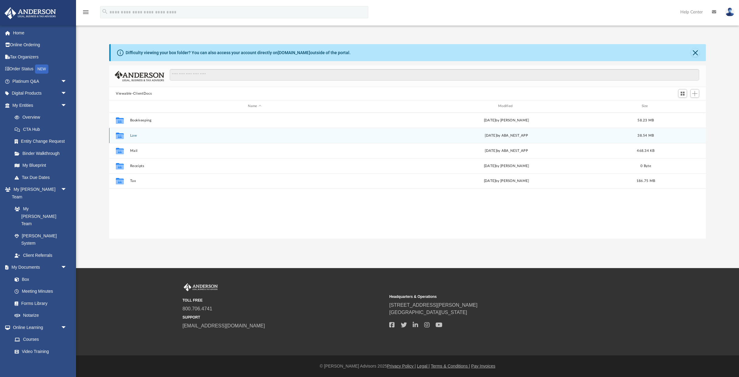
click at [136, 135] on button "Law" at bounding box center [254, 135] width 249 height 4
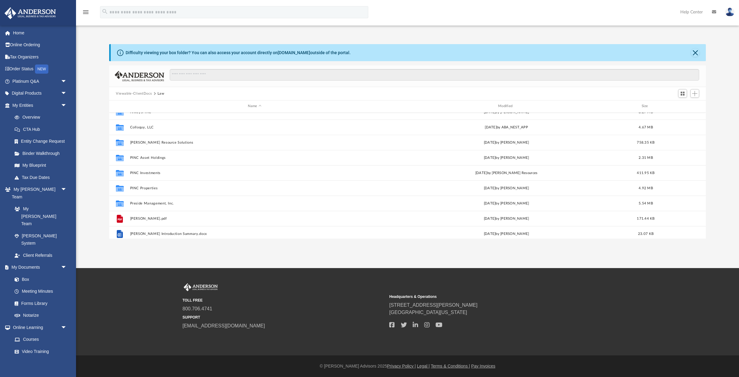
scroll to position [45, 0]
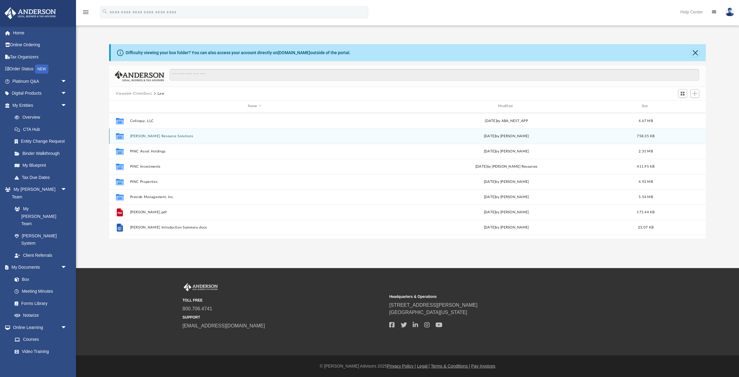
click at [137, 136] on button "KOTH Resource Solutions" at bounding box center [254, 136] width 249 height 4
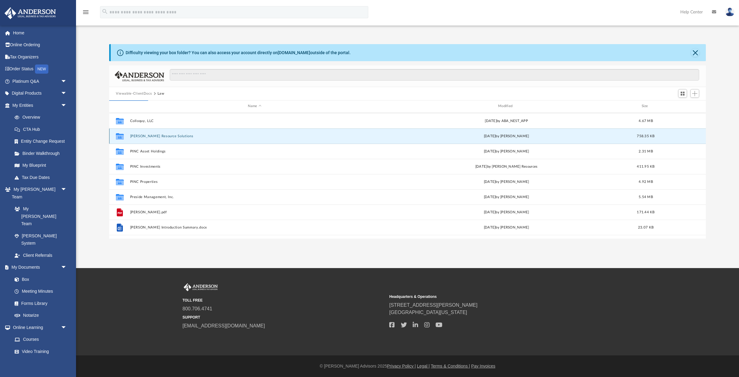
scroll to position [0, 0]
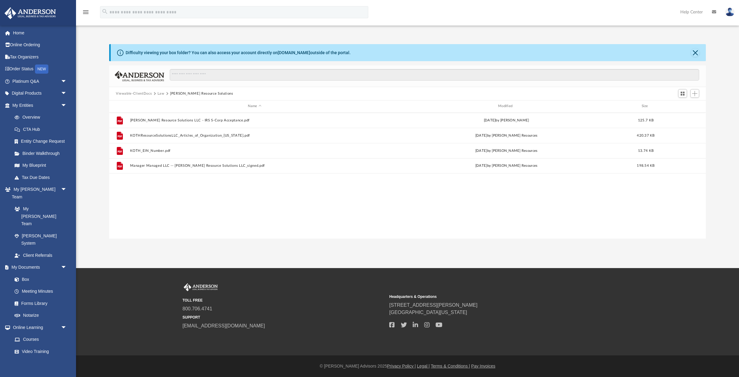
click at [160, 94] on button "Law" at bounding box center [160, 93] width 7 height 5
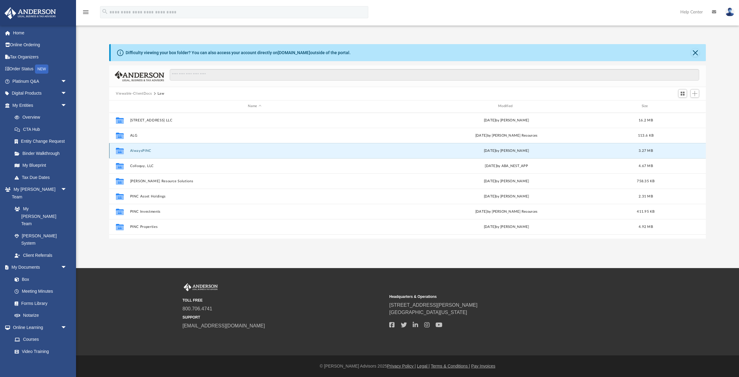
click at [143, 151] on button "AlwaysPINC" at bounding box center [254, 151] width 249 height 4
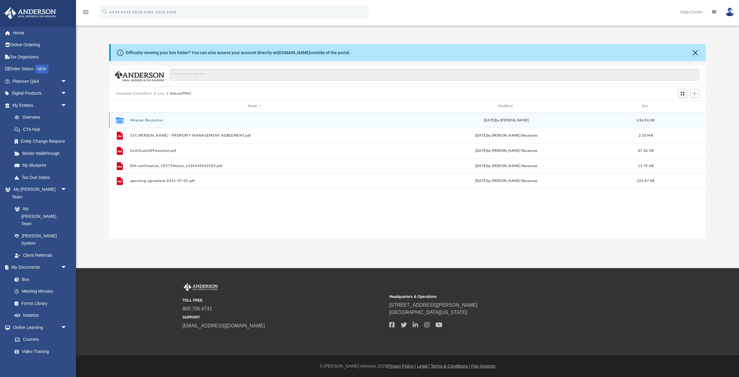
click at [149, 120] on button "Minutes-Resolution" at bounding box center [254, 120] width 249 height 4
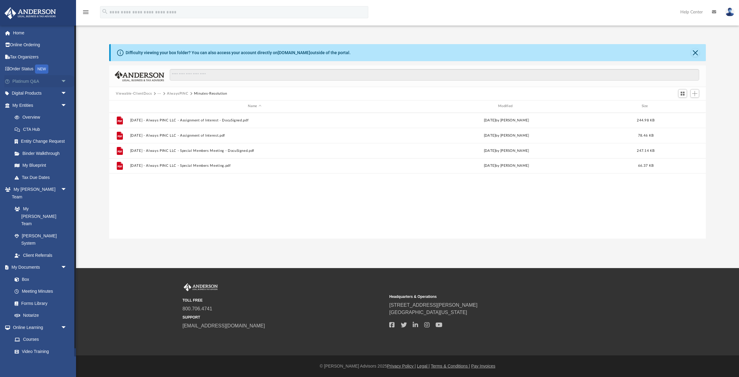
click at [65, 82] on span "arrow_drop_down" at bounding box center [67, 81] width 12 height 12
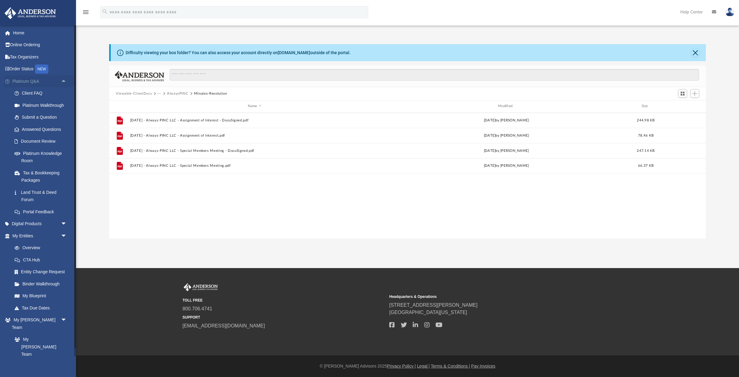
click at [33, 82] on link "Platinum Q&A arrow_drop_up" at bounding box center [40, 81] width 72 height 12
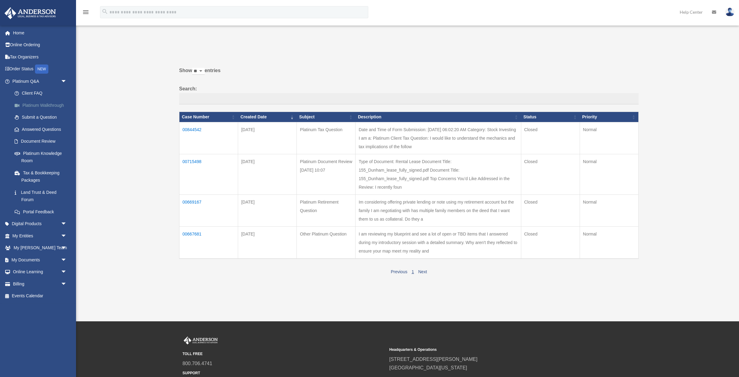
scroll to position [2, 0]
click at [52, 154] on link "Platinum Knowledge Room" at bounding box center [42, 156] width 67 height 19
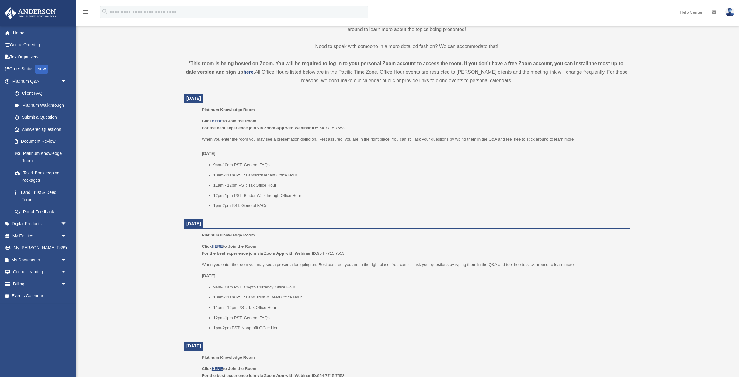
scroll to position [187, 0]
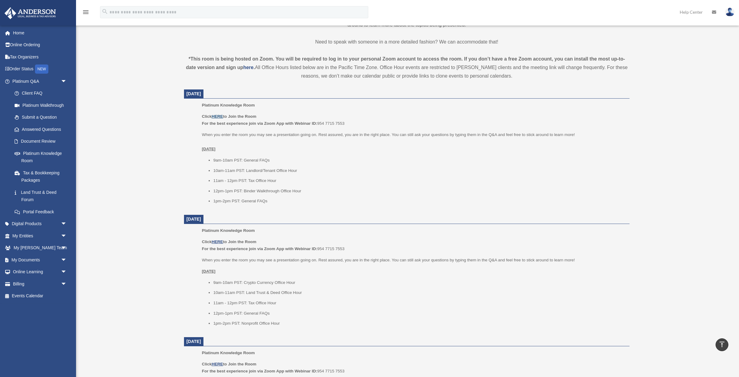
click at [219, 116] on u "HERE" at bounding box center [217, 116] width 11 height 5
click at [61, 257] on span "arrow_drop_down" at bounding box center [67, 260] width 12 height 12
click at [25, 271] on link "Box" at bounding box center [42, 272] width 67 height 12
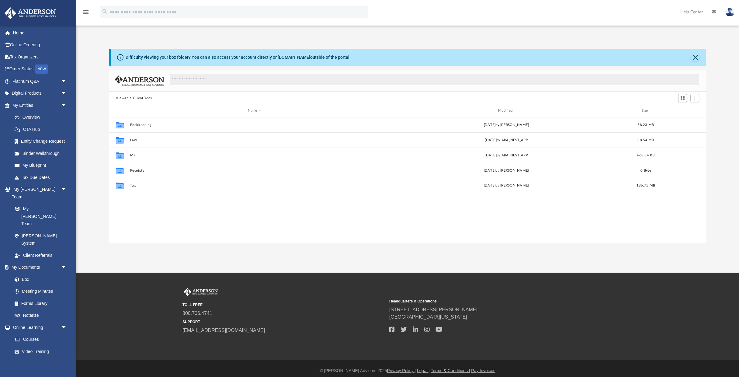
scroll to position [138, 597]
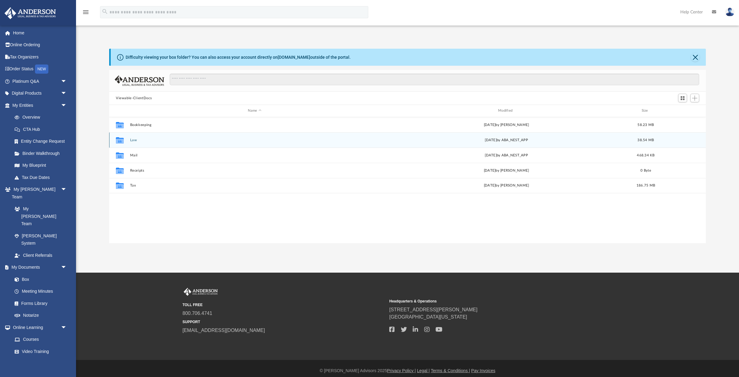
click at [133, 143] on div "Collaborated Folder Law [DATE] by ABA_NEST_APP 38.54 MB" at bounding box center [407, 139] width 597 height 15
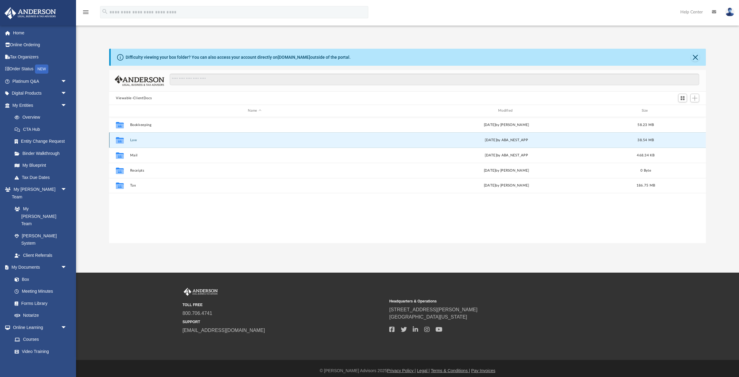
click at [133, 140] on button "Law" at bounding box center [254, 140] width 249 height 4
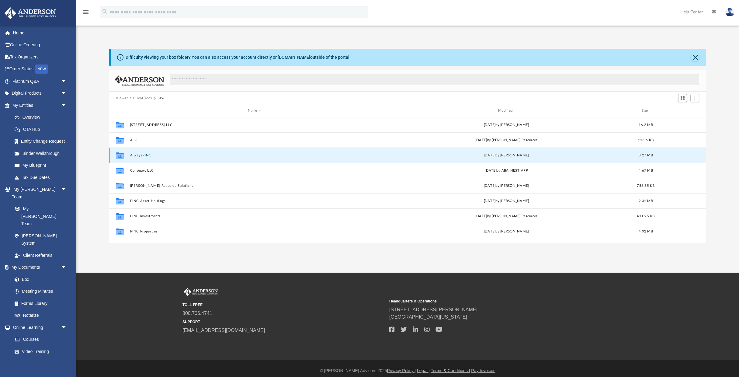
click at [140, 155] on button "AlwaysPINC" at bounding box center [254, 155] width 249 height 4
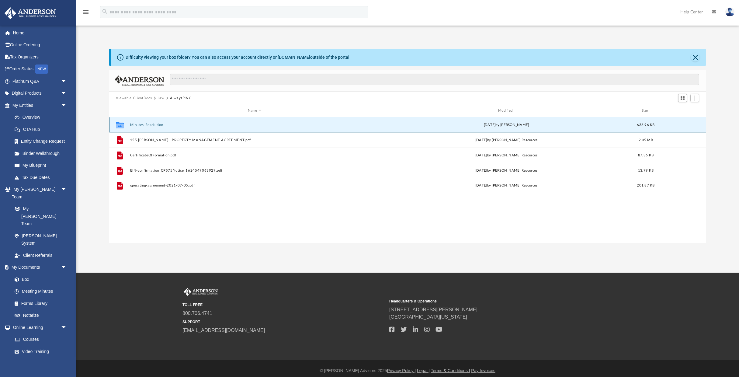
click at [146, 123] on button "Minutes-Resolution" at bounding box center [254, 125] width 249 height 4
